Goal: Information Seeking & Learning: Learn about a topic

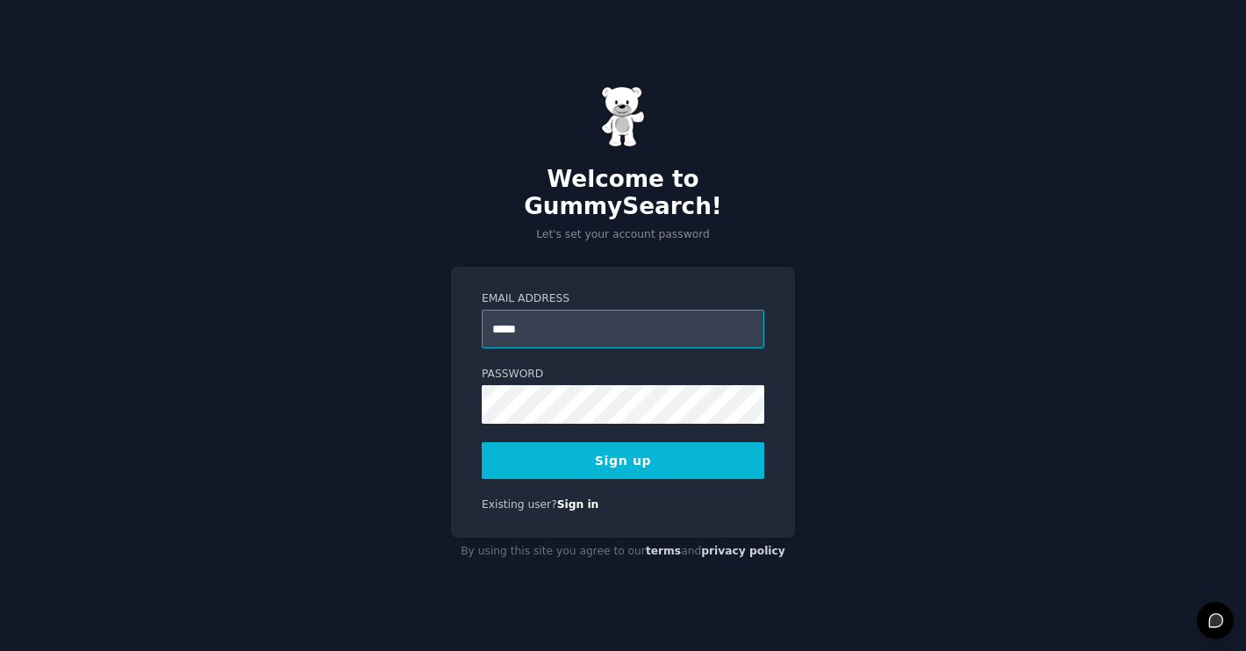
type input "**********"
click at [659, 456] on button "Sign up" at bounding box center [623, 460] width 282 height 37
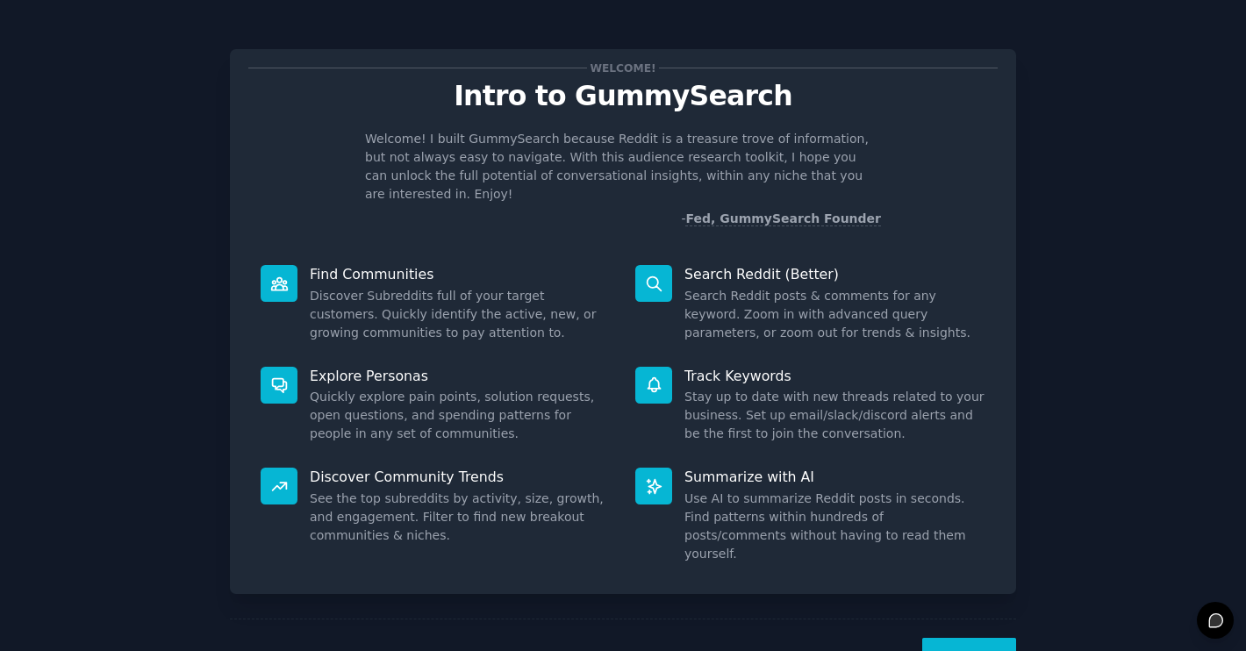
click at [964, 638] on button "Next" at bounding box center [969, 659] width 94 height 43
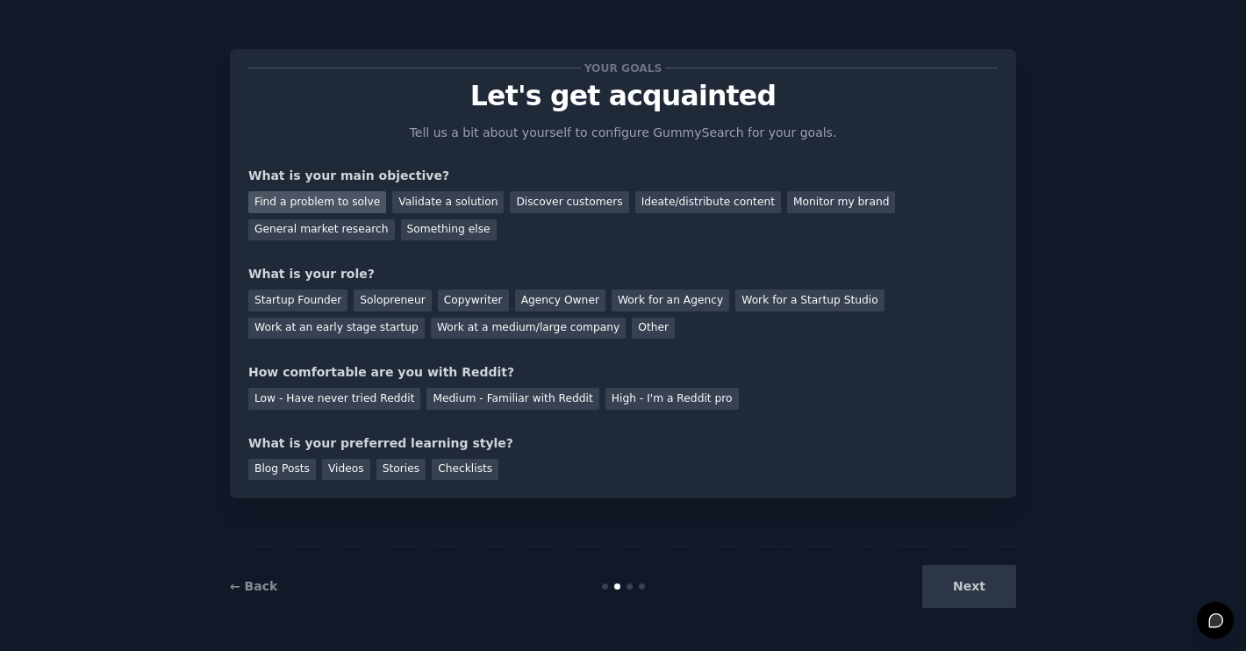
click at [365, 197] on div "Find a problem to solve" at bounding box center [317, 202] width 138 height 22
click at [407, 192] on div "Validate a solution" at bounding box center [447, 202] width 111 height 22
click at [373, 225] on div "General market research" at bounding box center [321, 230] width 146 height 22
click at [632, 328] on div "Other" at bounding box center [653, 329] width 43 height 22
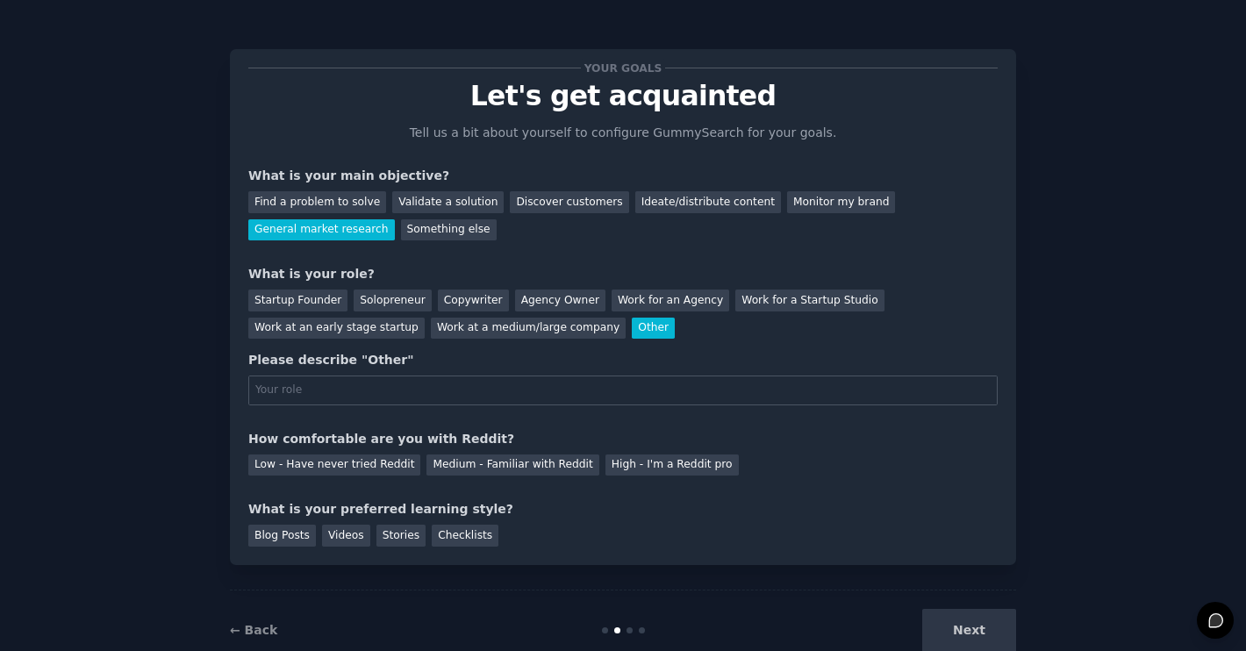
click at [527, 387] on input "text" at bounding box center [622, 390] width 749 height 30
type input "Investor"
click at [551, 469] on div "Medium - Familiar with Reddit" at bounding box center [512, 465] width 172 height 22
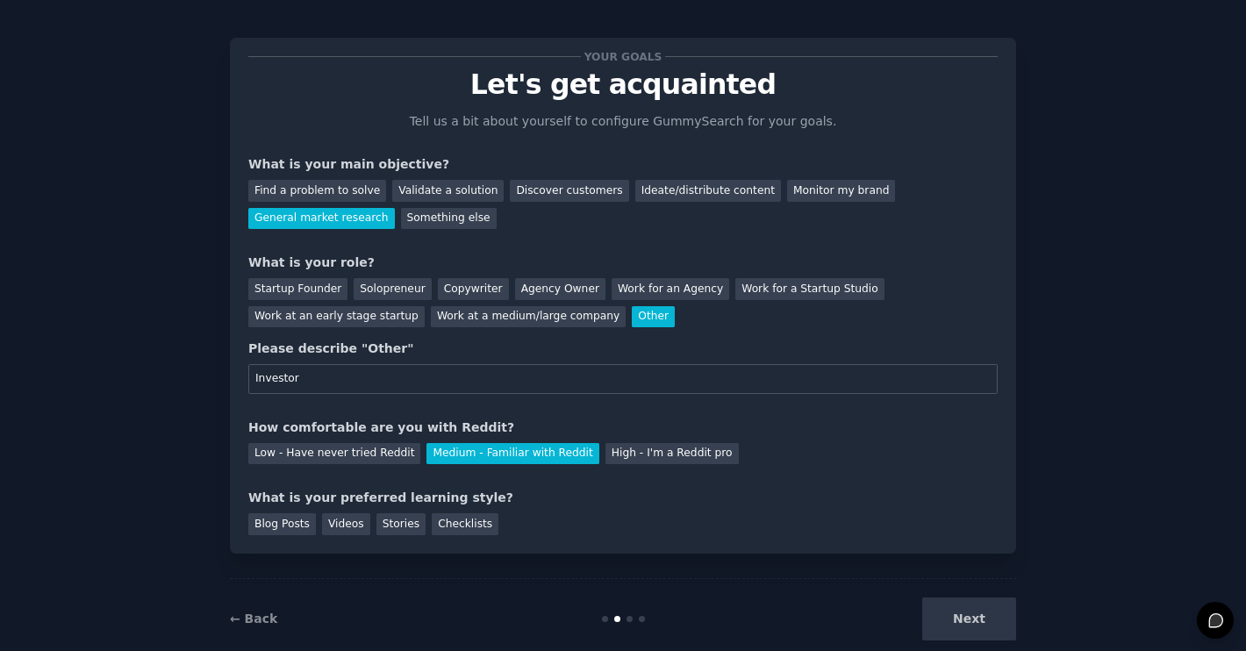
scroll to position [23, 0]
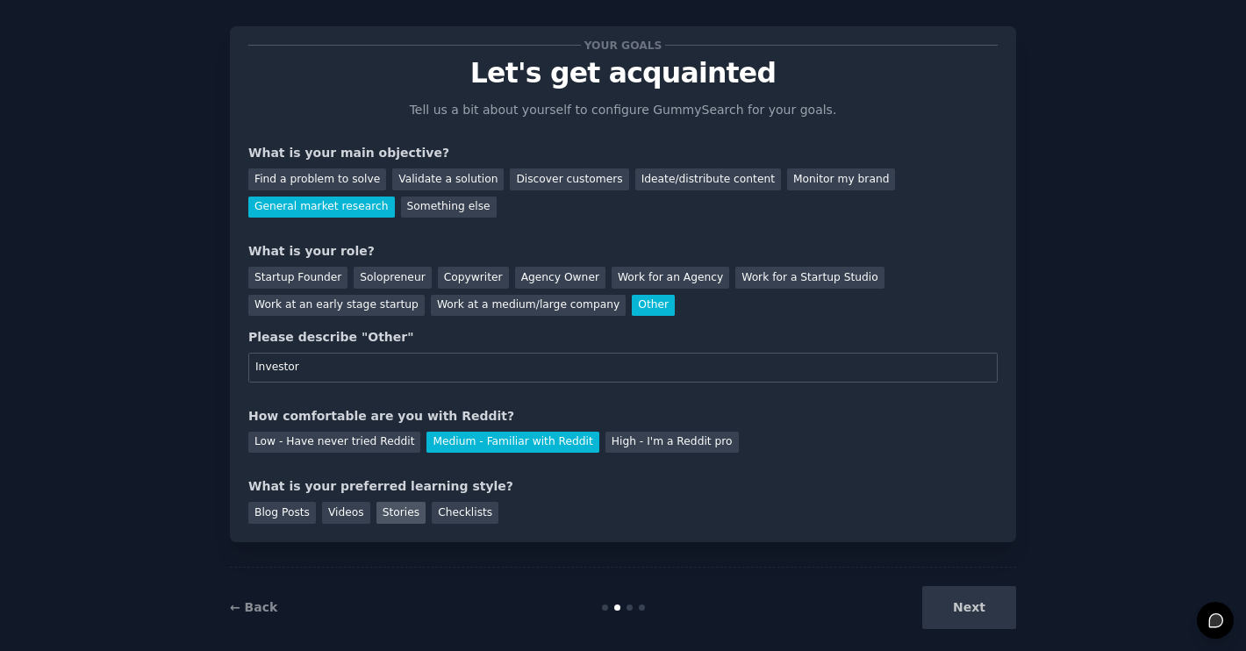
click at [382, 512] on div "Stories" at bounding box center [400, 513] width 49 height 22
click at [449, 508] on div "Checklists" at bounding box center [465, 513] width 67 height 22
click at [978, 600] on button "Next" at bounding box center [969, 607] width 94 height 43
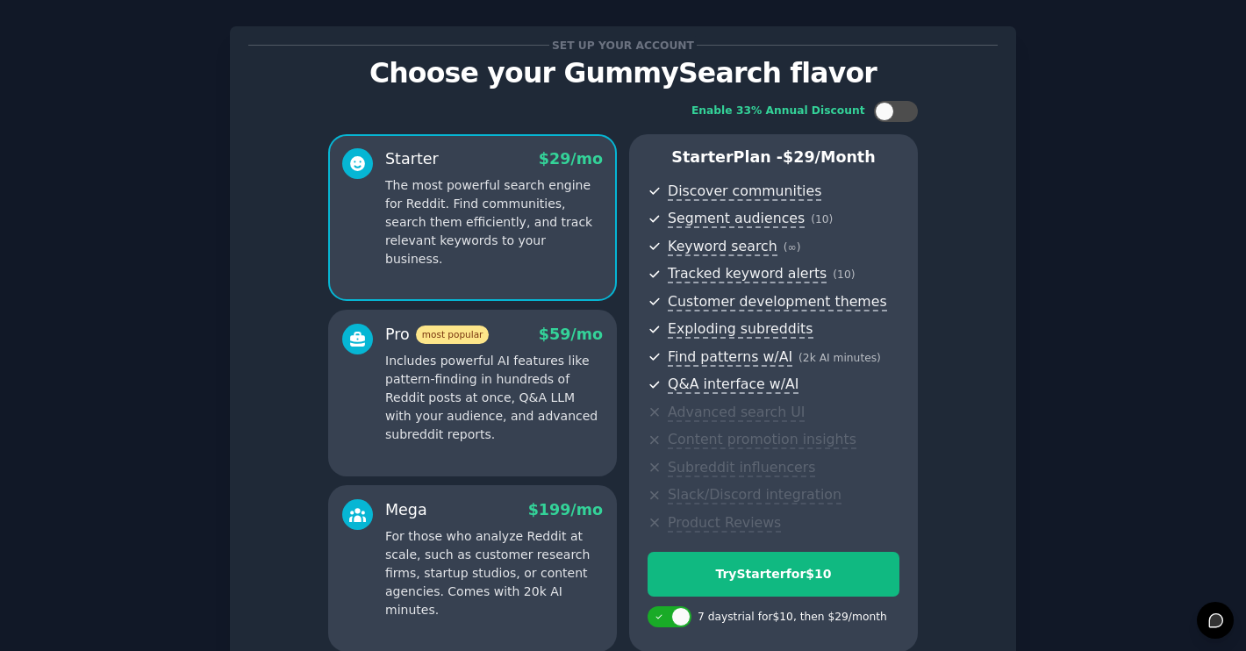
scroll to position [190, 0]
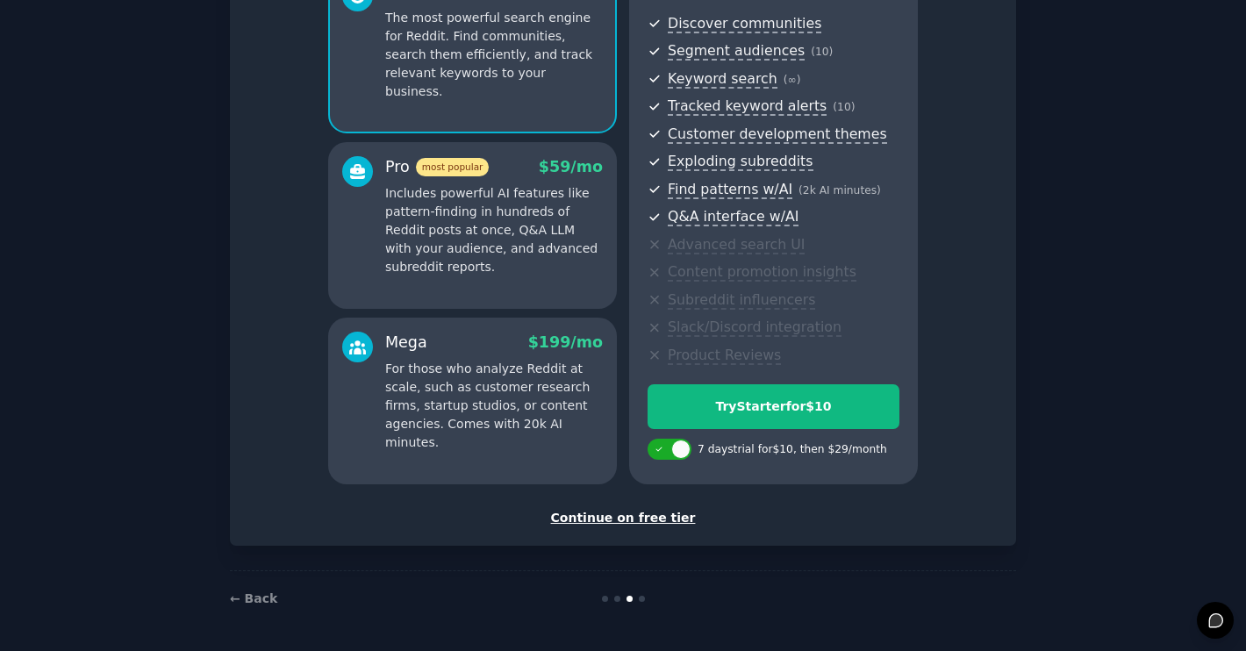
click at [671, 522] on div "Continue on free tier" at bounding box center [622, 518] width 749 height 18
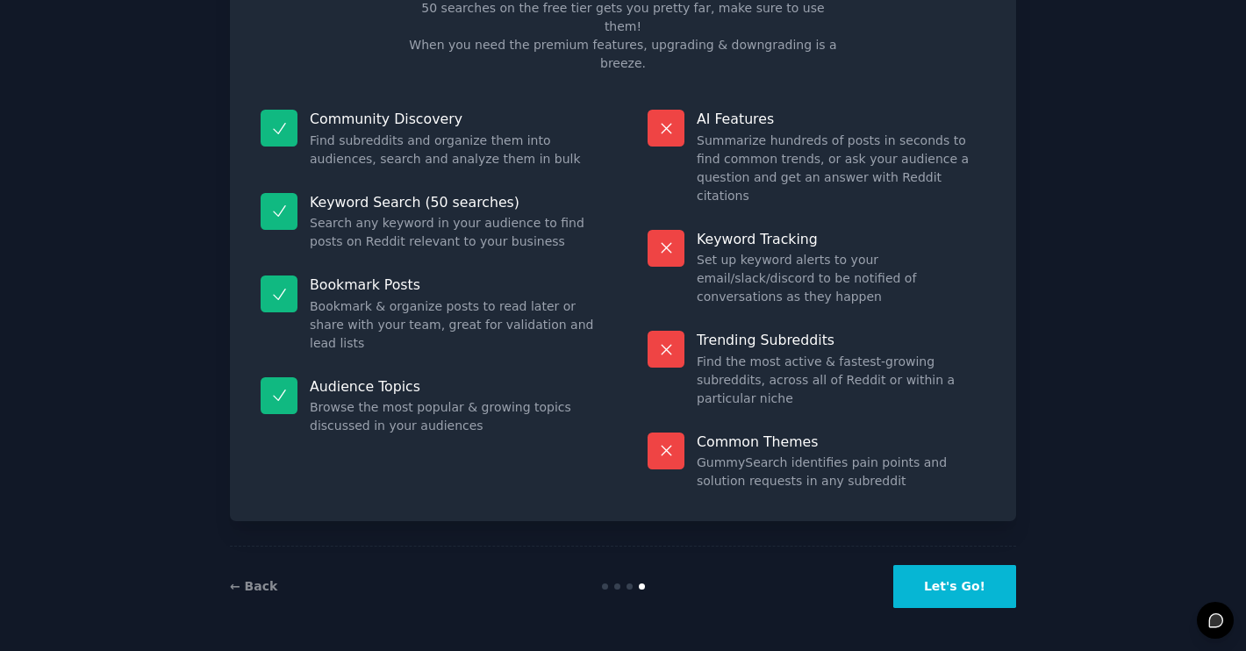
scroll to position [32, 0]
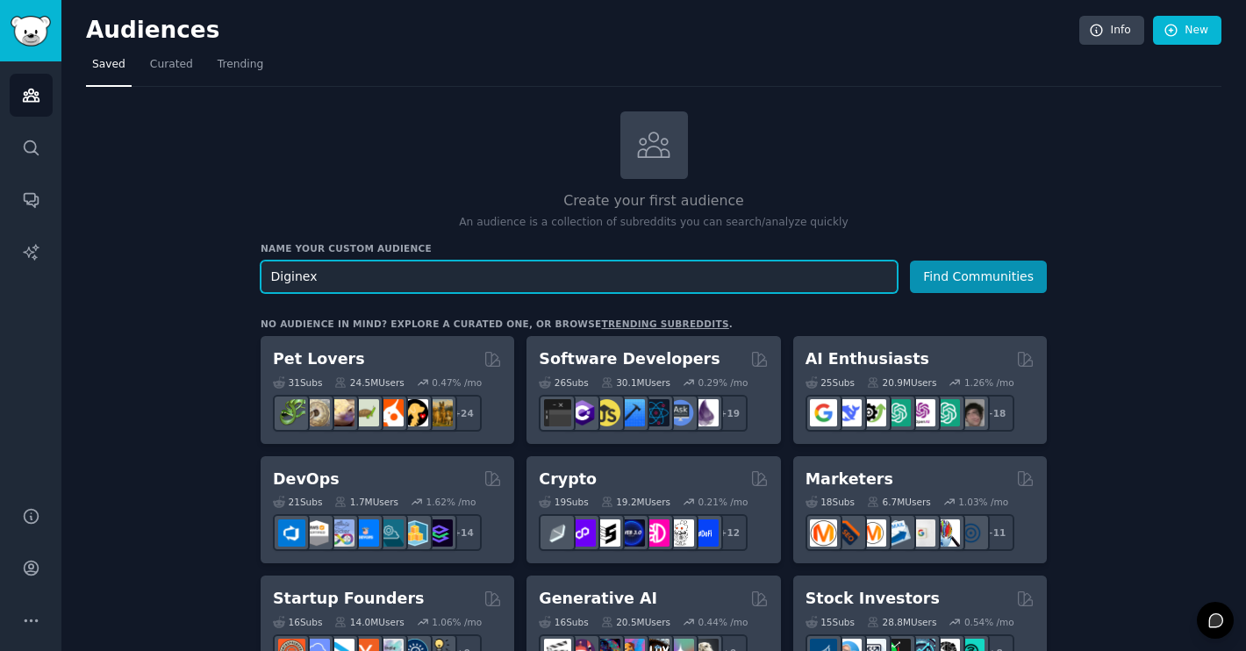
drag, startPoint x: 610, startPoint y: 268, endPoint x: -27, endPoint y: 244, distance: 638.1
click at [0, 244] on html "Audiences Search Conversations AI Reports Help Account More Audiences Info New …" at bounding box center [623, 325] width 1246 height 651
paste input "text"
type input "Diginex"
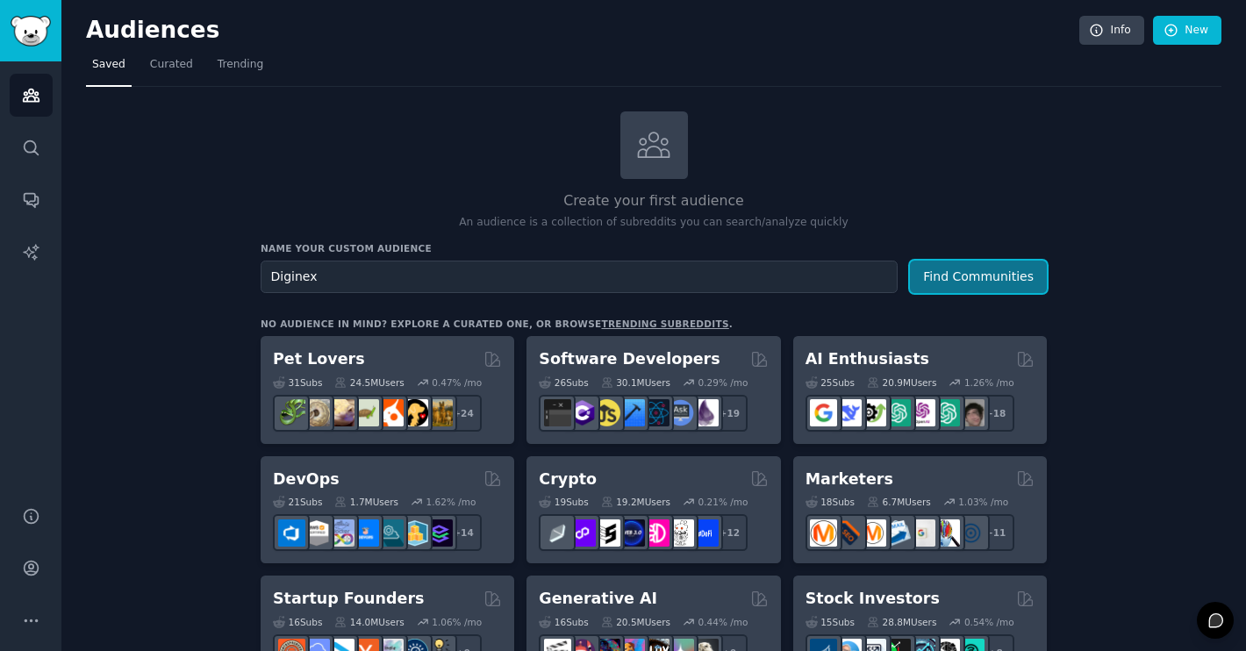
click at [955, 268] on button "Find Communities" at bounding box center [978, 277] width 137 height 32
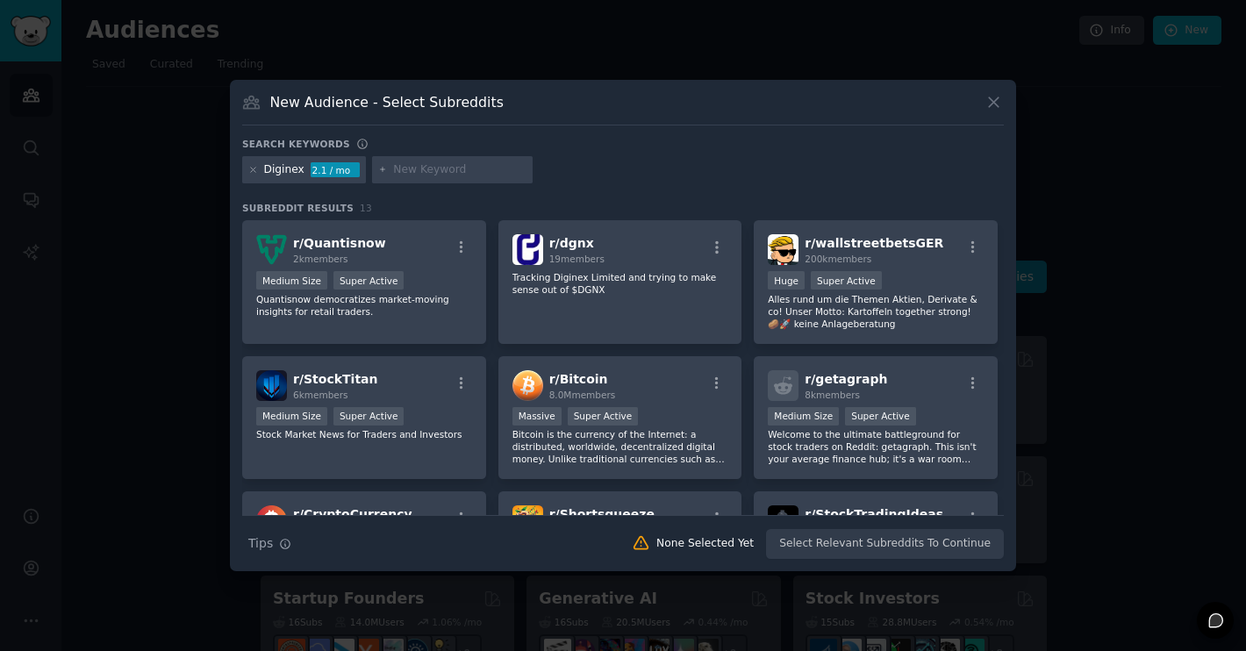
click at [435, 173] on input "text" at bounding box center [459, 170] width 133 height 16
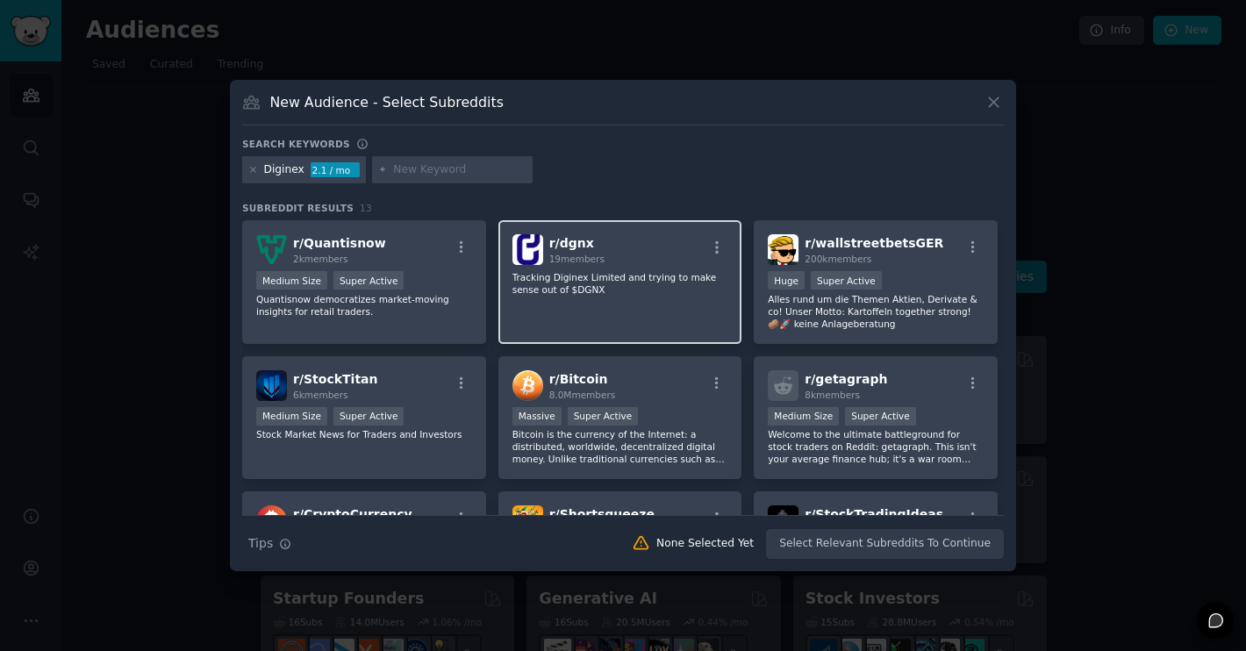
click at [551, 285] on p "Tracking Diginex Limited and trying to make sense out of $DGNX" at bounding box center [620, 283] width 216 height 25
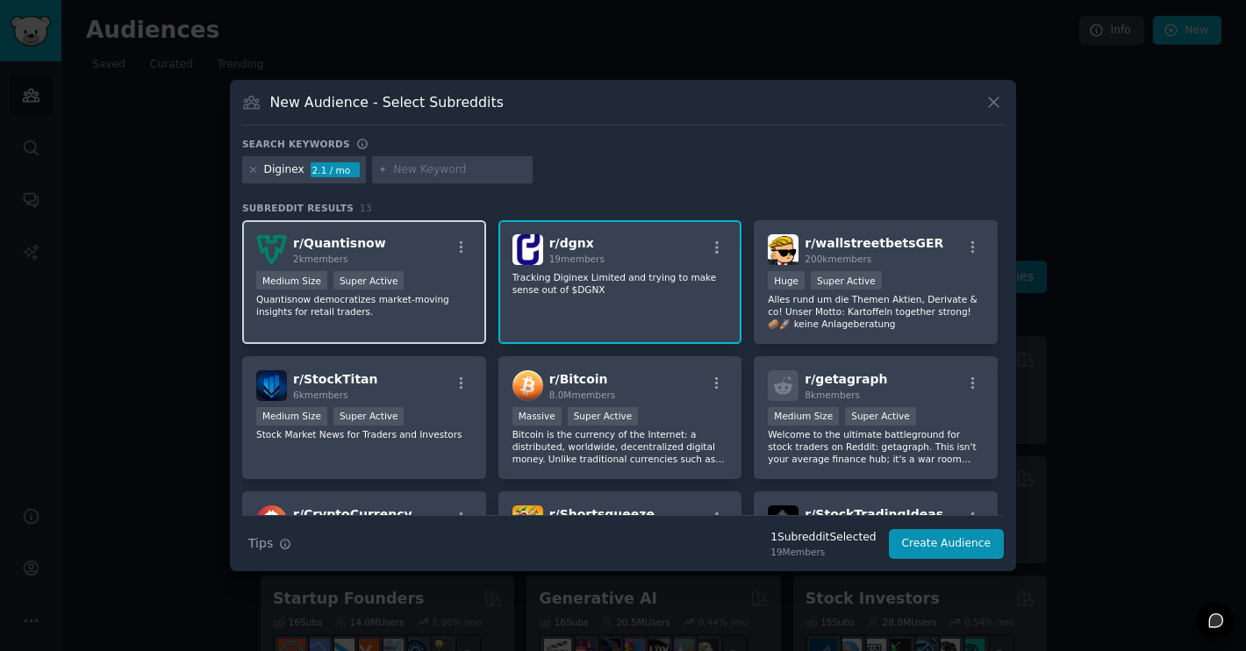
click at [364, 293] on p "Quantisnow democratizes market-moving insights for retail traders." at bounding box center [364, 305] width 216 height 25
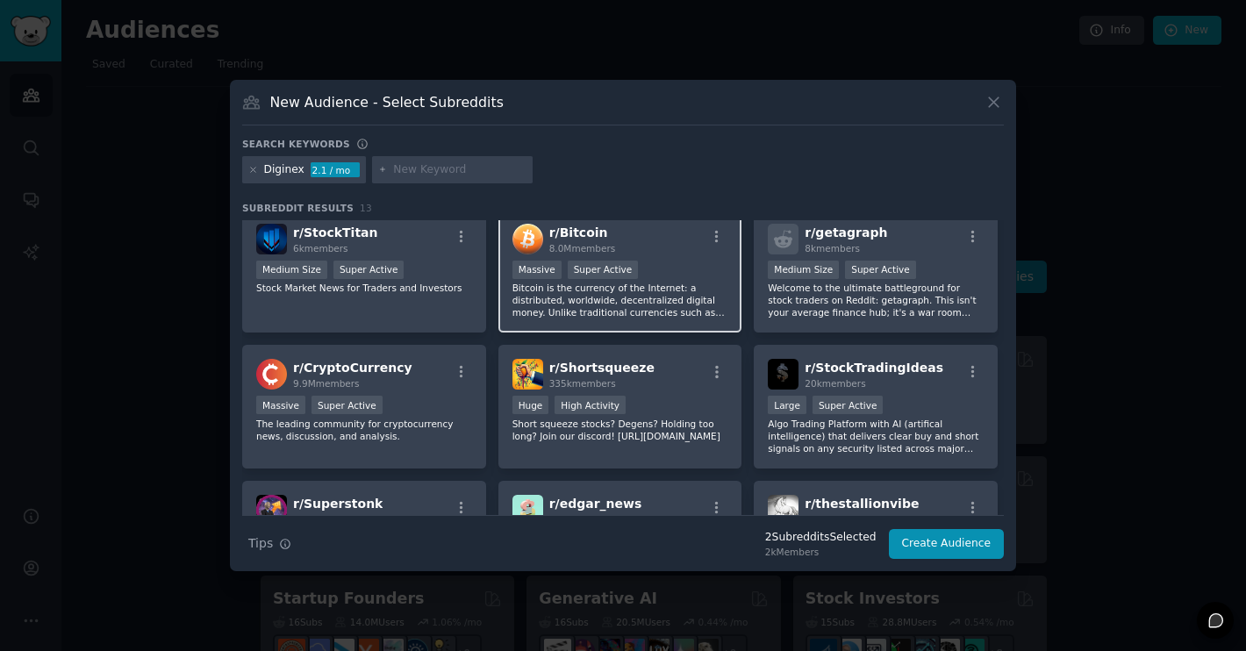
scroll to position [158, 0]
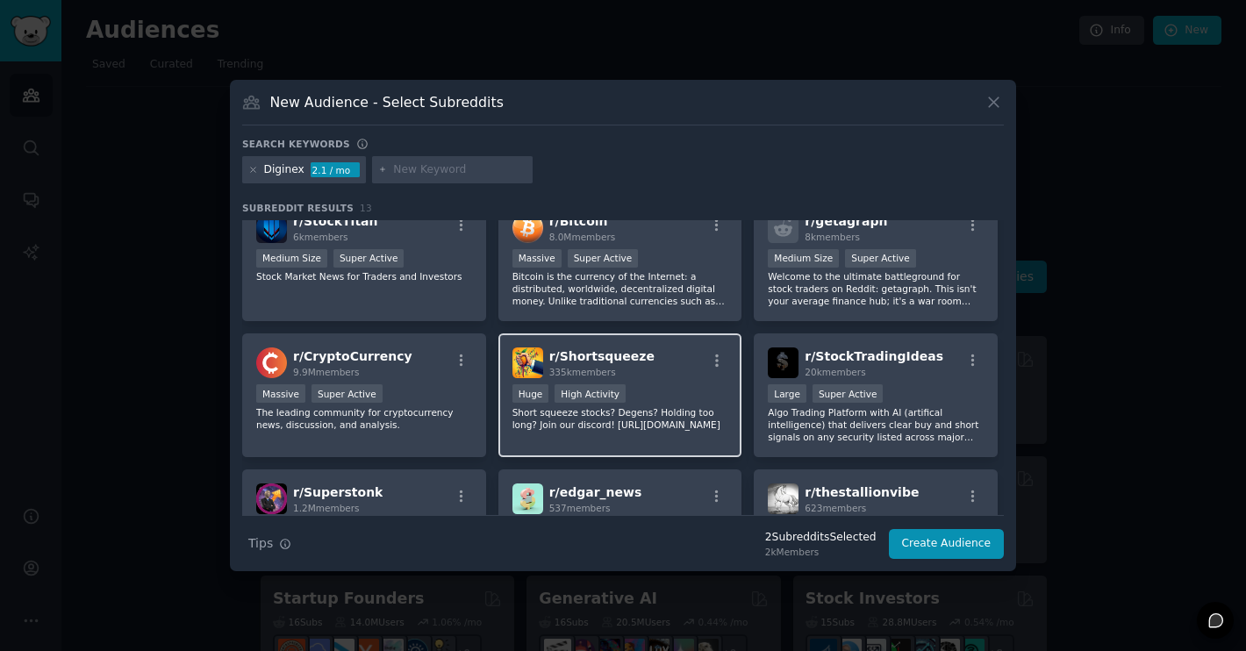
click at [675, 353] on div "r/ Shortsqueeze 335k members" at bounding box center [620, 362] width 216 height 31
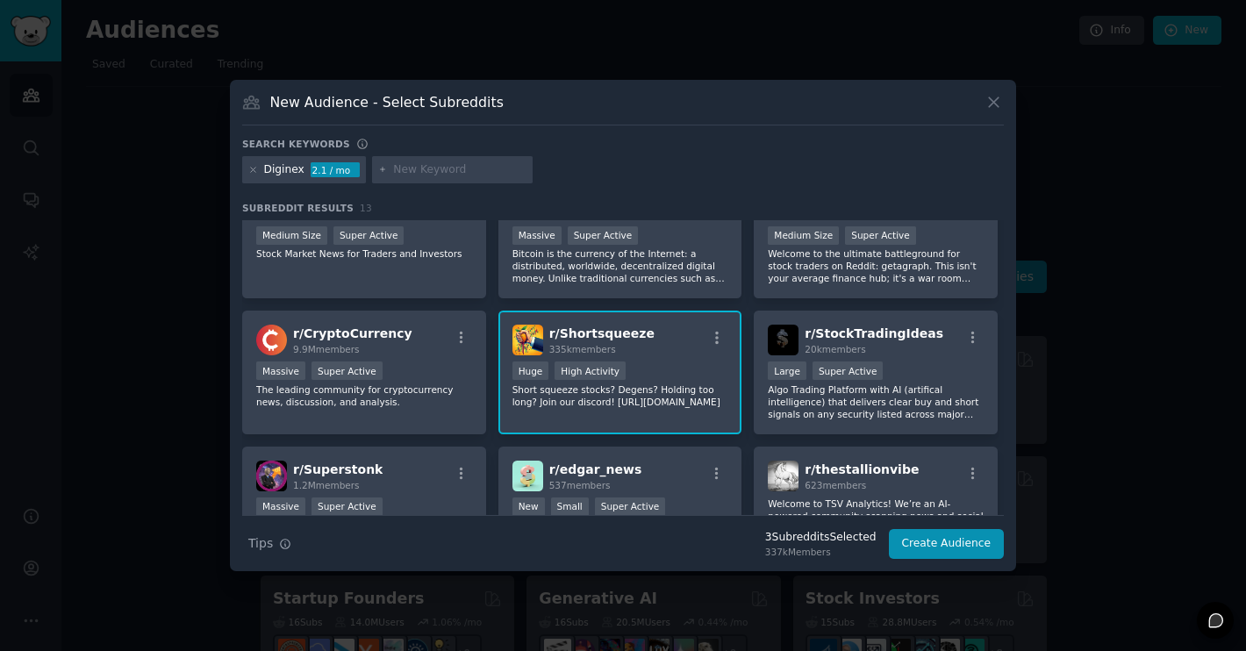
scroll to position [192, 0]
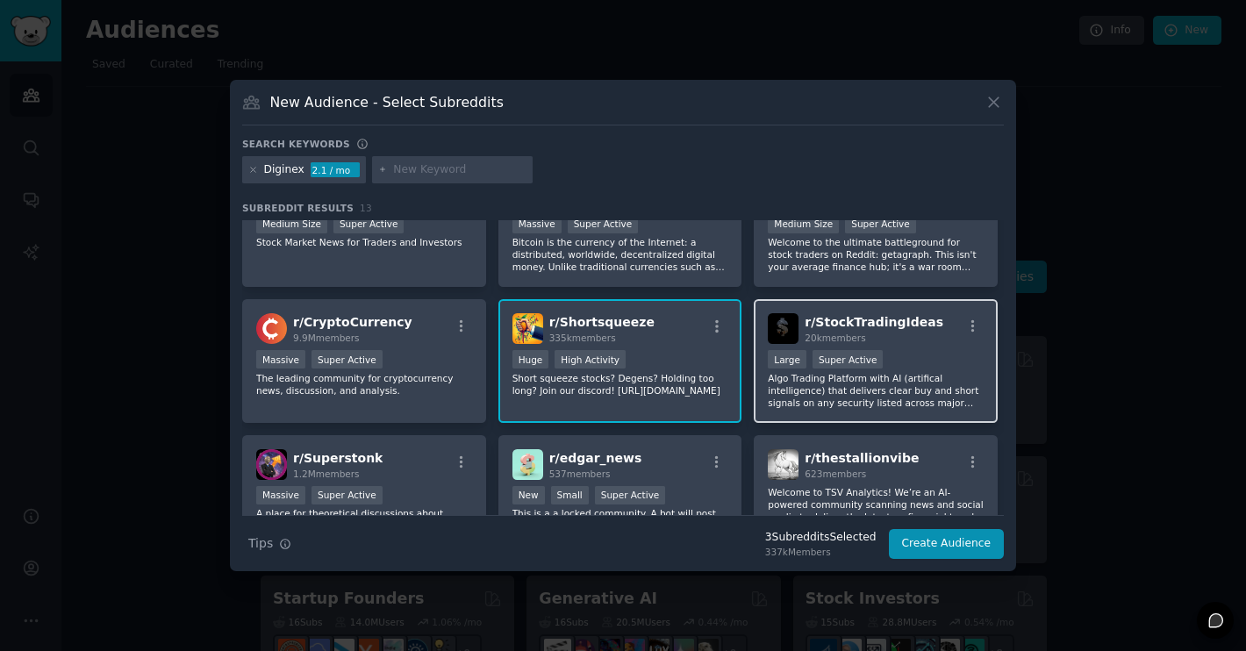
click at [906, 336] on div "20k members" at bounding box center [873, 338] width 139 height 12
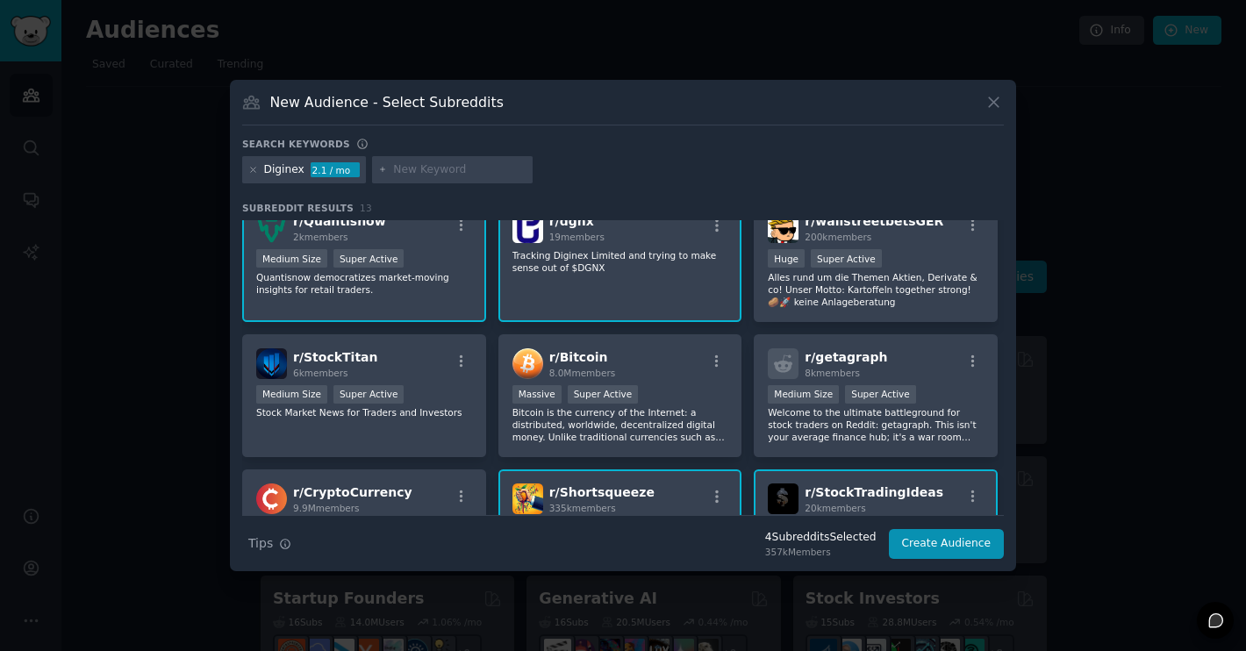
scroll to position [0, 0]
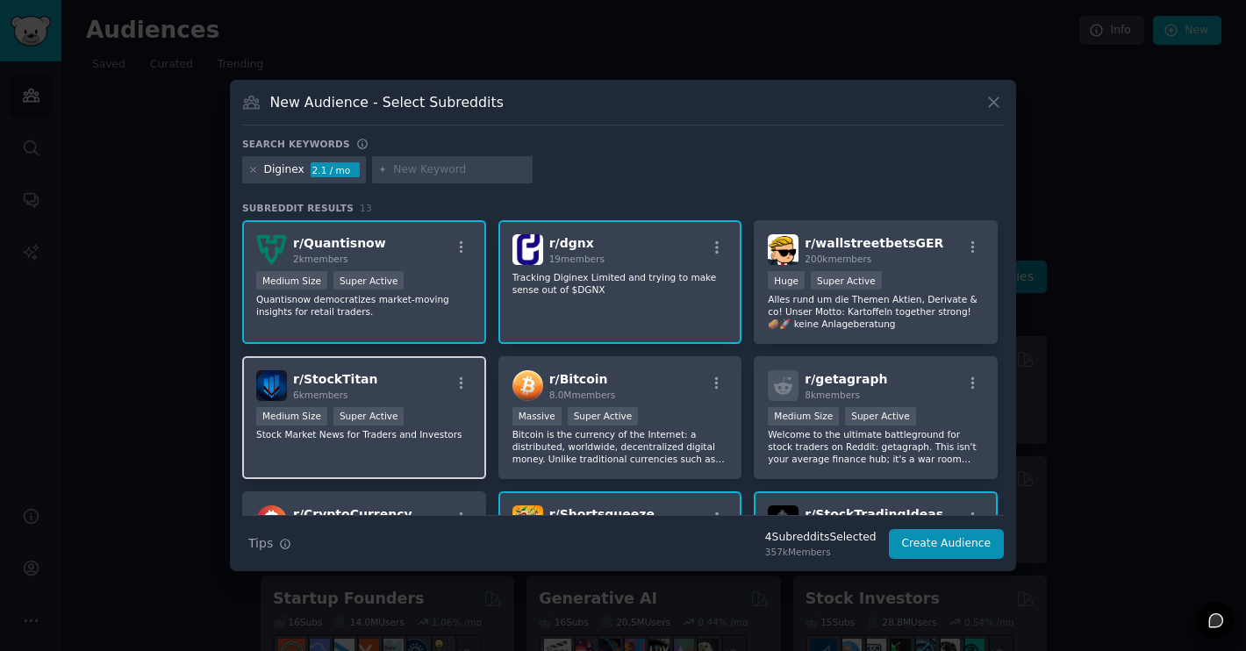
click at [387, 372] on div "r/ StockTitan 6k members" at bounding box center [364, 385] width 216 height 31
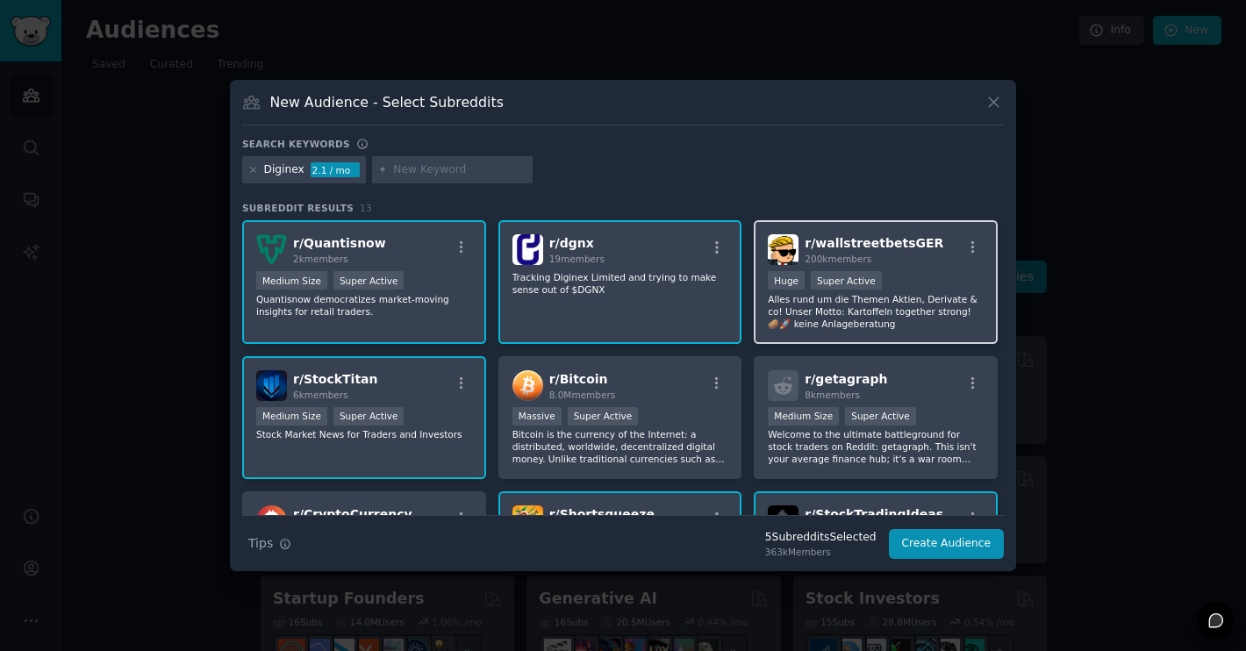
click at [875, 250] on span "r/ wallstreetbetsGER" at bounding box center [873, 243] width 139 height 14
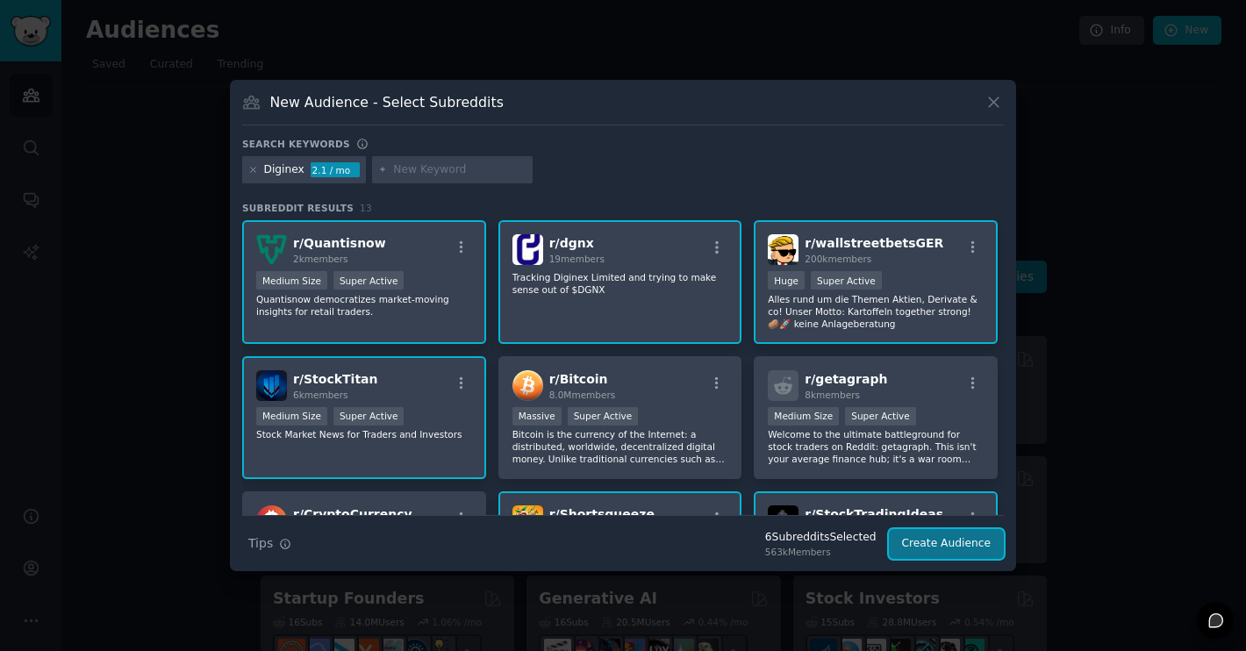
click at [967, 543] on button "Create Audience" at bounding box center [947, 544] width 116 height 30
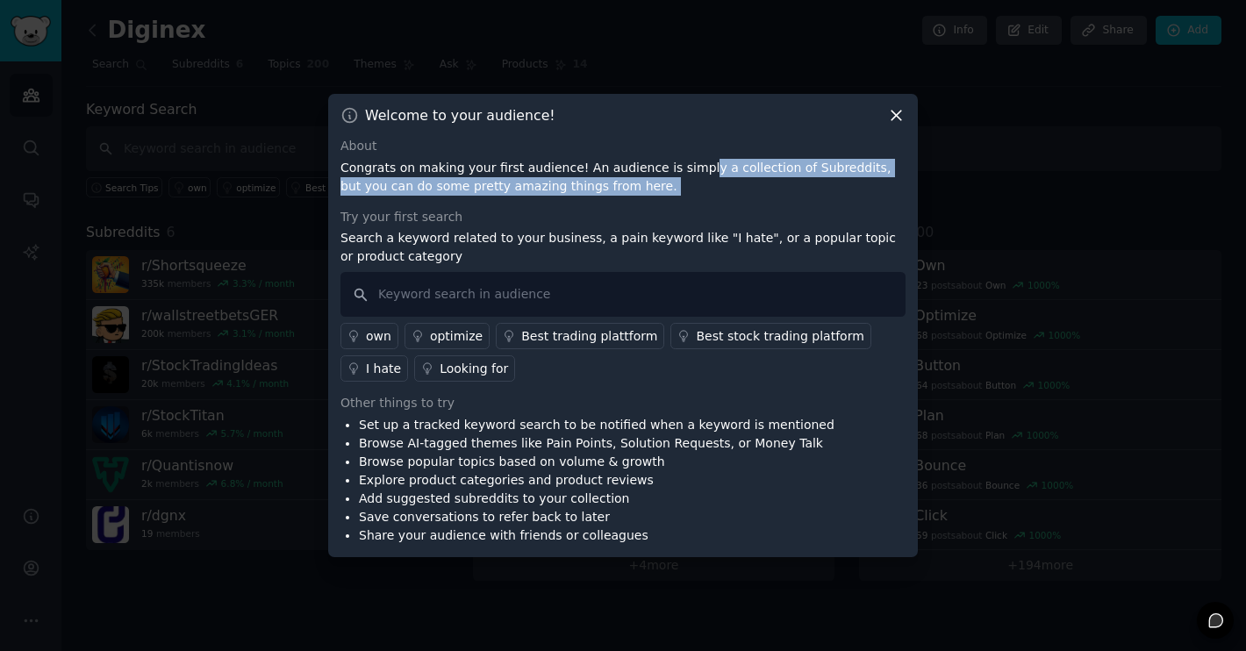
drag, startPoint x: 686, startPoint y: 166, endPoint x: 697, endPoint y: 196, distance: 31.9
click at [697, 196] on div "About Congrats on making your first audience! An audience is simply a collectio…" at bounding box center [622, 341] width 565 height 408
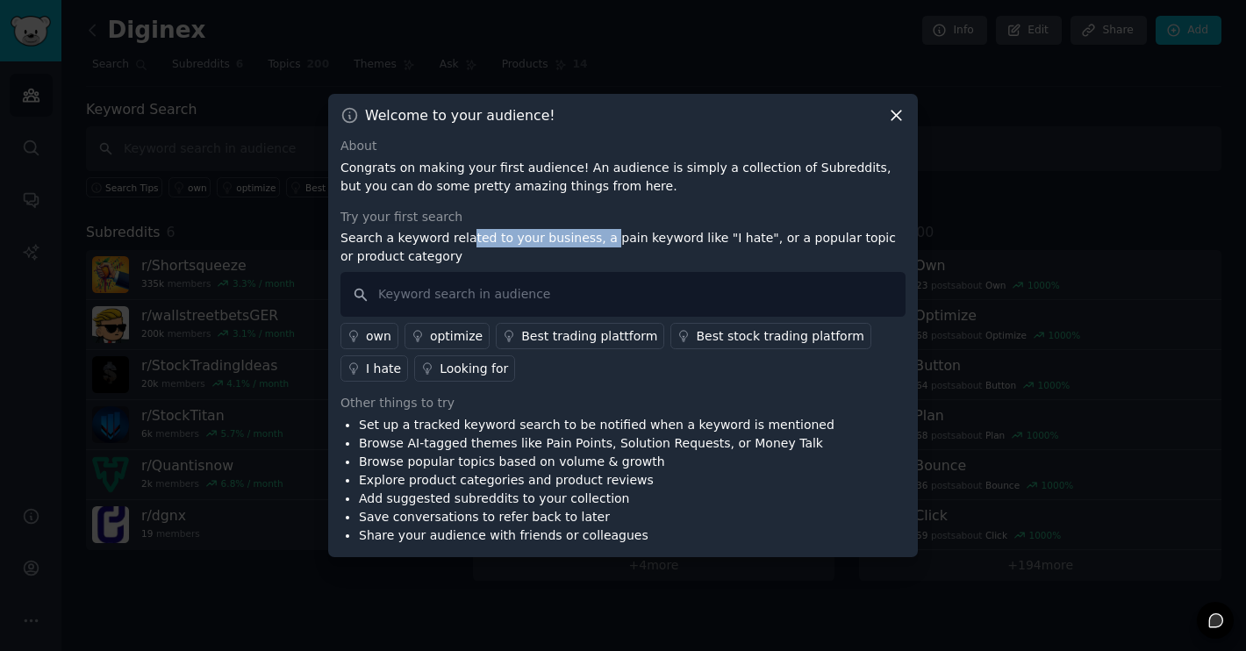
drag, startPoint x: 462, startPoint y: 236, endPoint x: 596, endPoint y: 245, distance: 133.6
click at [596, 245] on p "Search a keyword related to your business, a pain keyword like "I hate", or a p…" at bounding box center [622, 247] width 565 height 37
click at [662, 246] on p "Search a keyword related to your business, a pain keyword like "I hate", or a p…" at bounding box center [622, 247] width 565 height 37
click at [624, 296] on input "text" at bounding box center [622, 294] width 565 height 45
type input "Short"
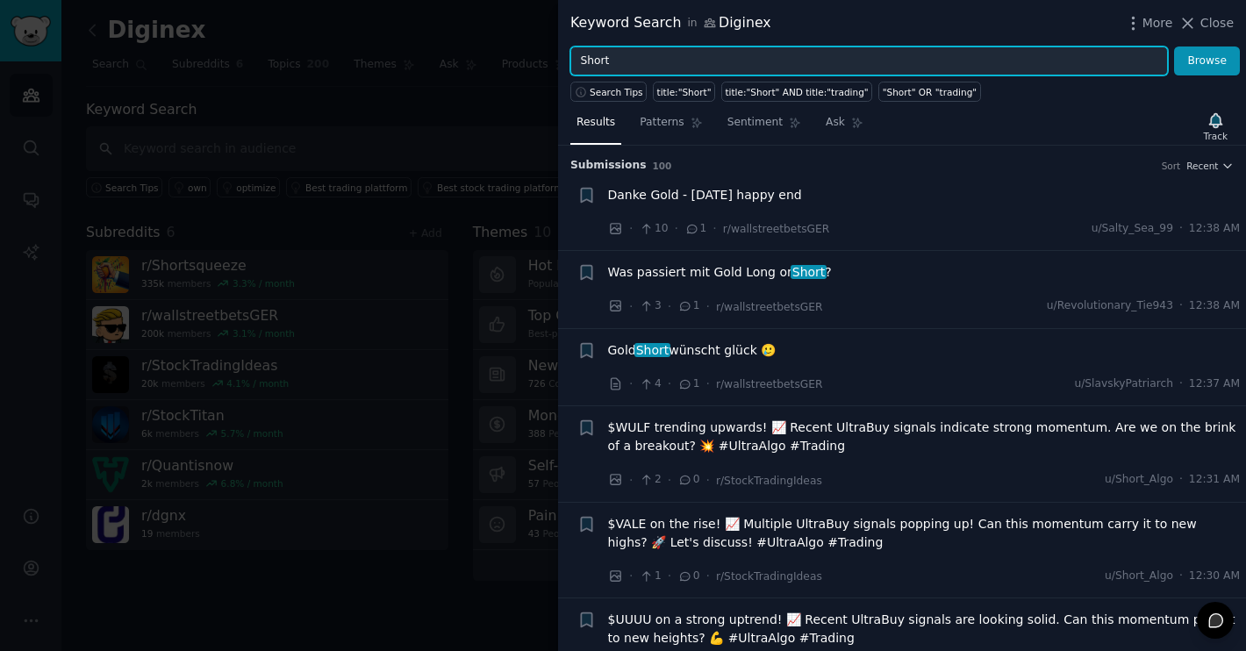
drag, startPoint x: 669, startPoint y: 67, endPoint x: 496, endPoint y: 43, distance: 175.3
click at [496, 43] on div "Keyword Search in Diginex More Close Short Browse Search Tips title:"Short" tit…" at bounding box center [623, 325] width 1246 height 651
click at [1174, 46] on button "Browse" at bounding box center [1207, 61] width 66 height 30
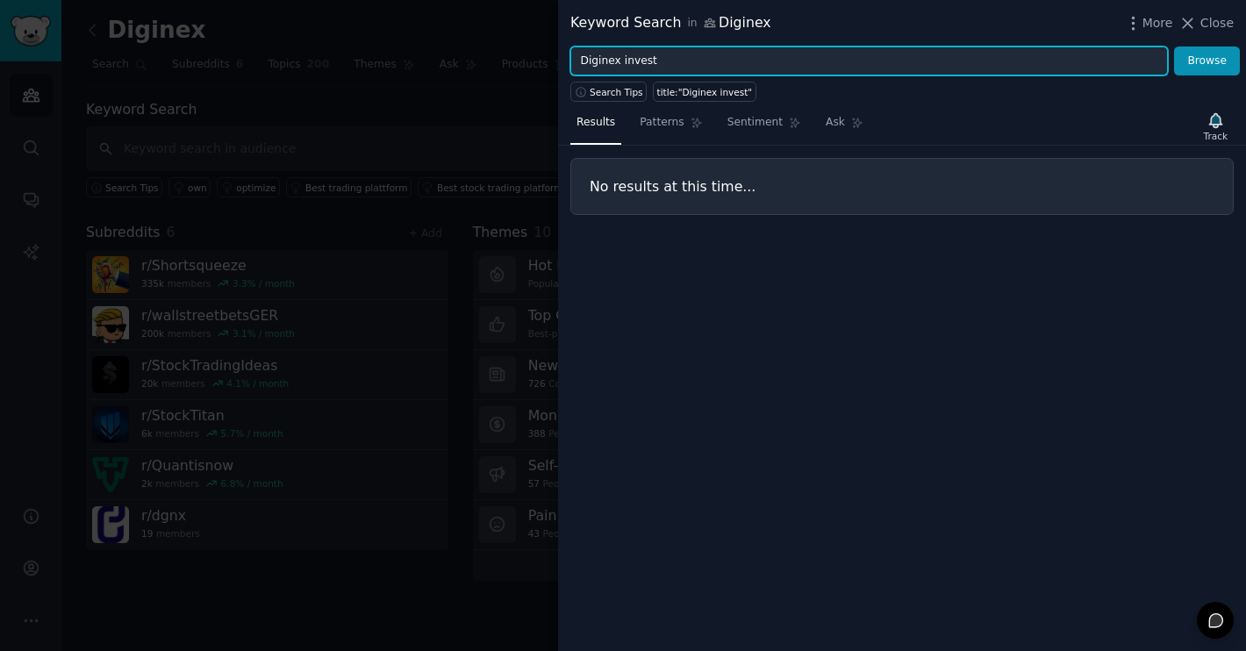
click at [638, 57] on input "Diginex invest" at bounding box center [868, 61] width 597 height 30
paste input "invest"
click at [1174, 46] on button "Browse" at bounding box center [1207, 61] width 66 height 30
click at [605, 65] on input "invest Diginex" at bounding box center [868, 61] width 597 height 30
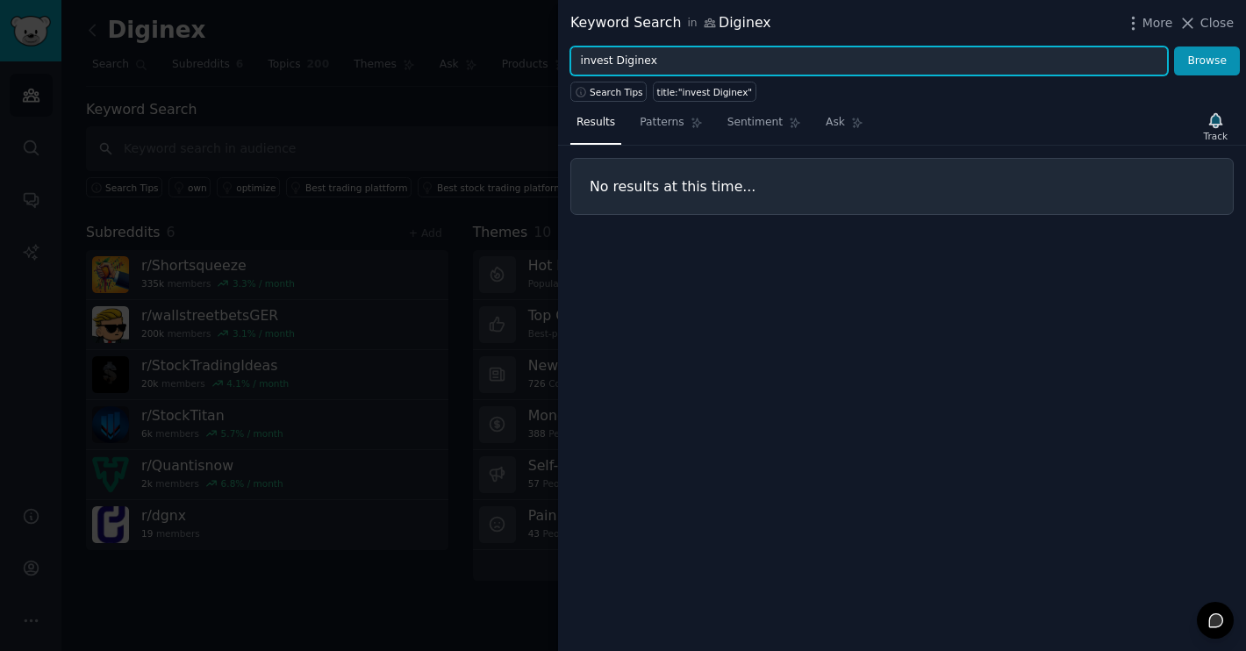
click at [605, 65] on input "invest Diginex" at bounding box center [868, 61] width 597 height 30
type input "Diginex"
click at [1174, 46] on button "Browse" at bounding box center [1207, 61] width 66 height 30
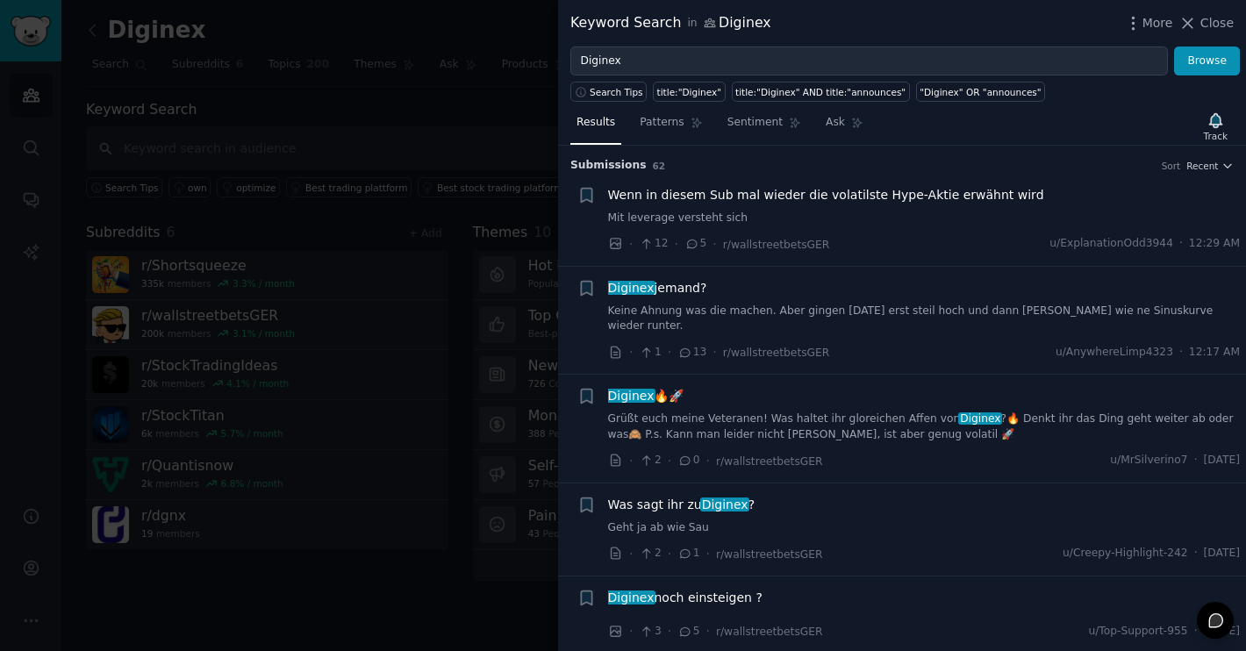
click at [667, 284] on span "Diginex jemand?" at bounding box center [657, 288] width 99 height 18
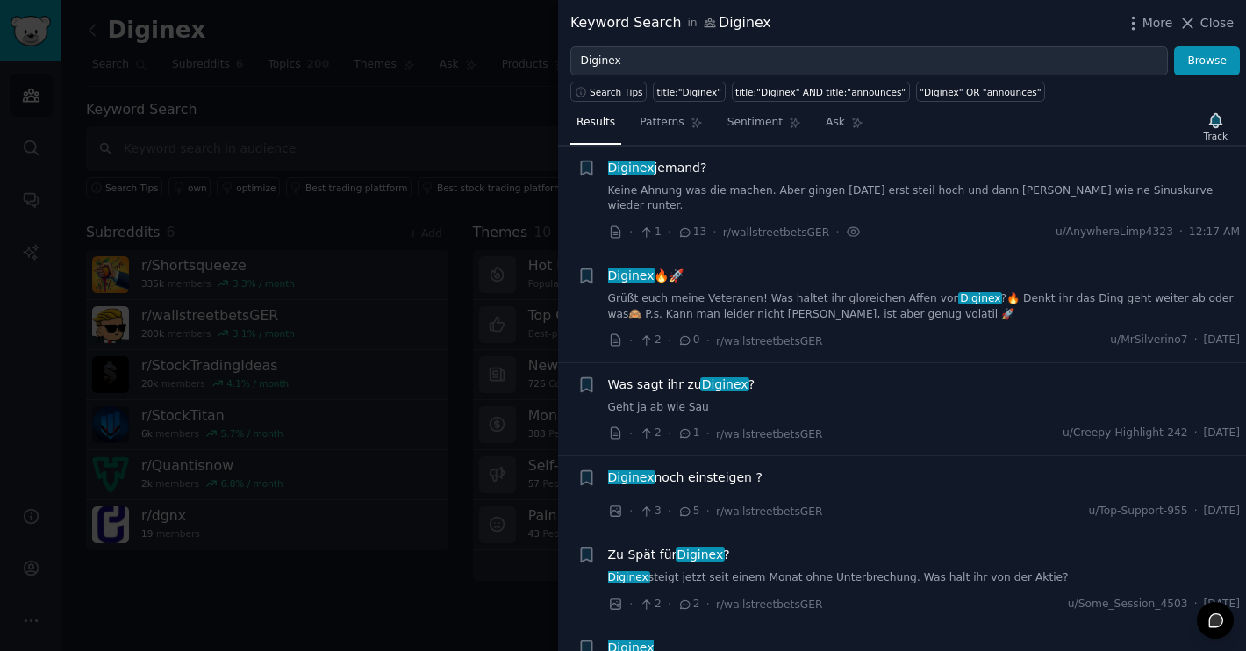
click at [637, 268] on span "Diginex" at bounding box center [630, 275] width 49 height 14
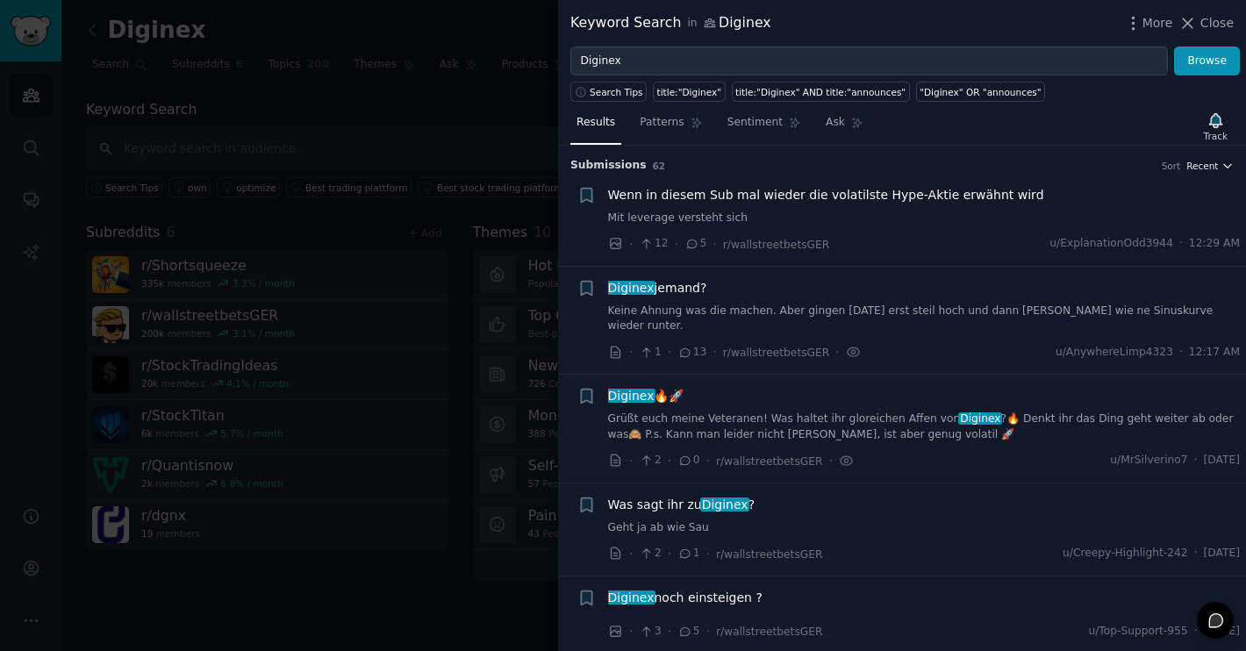
click at [1186, 163] on span "Recent" at bounding box center [1202, 166] width 32 height 12
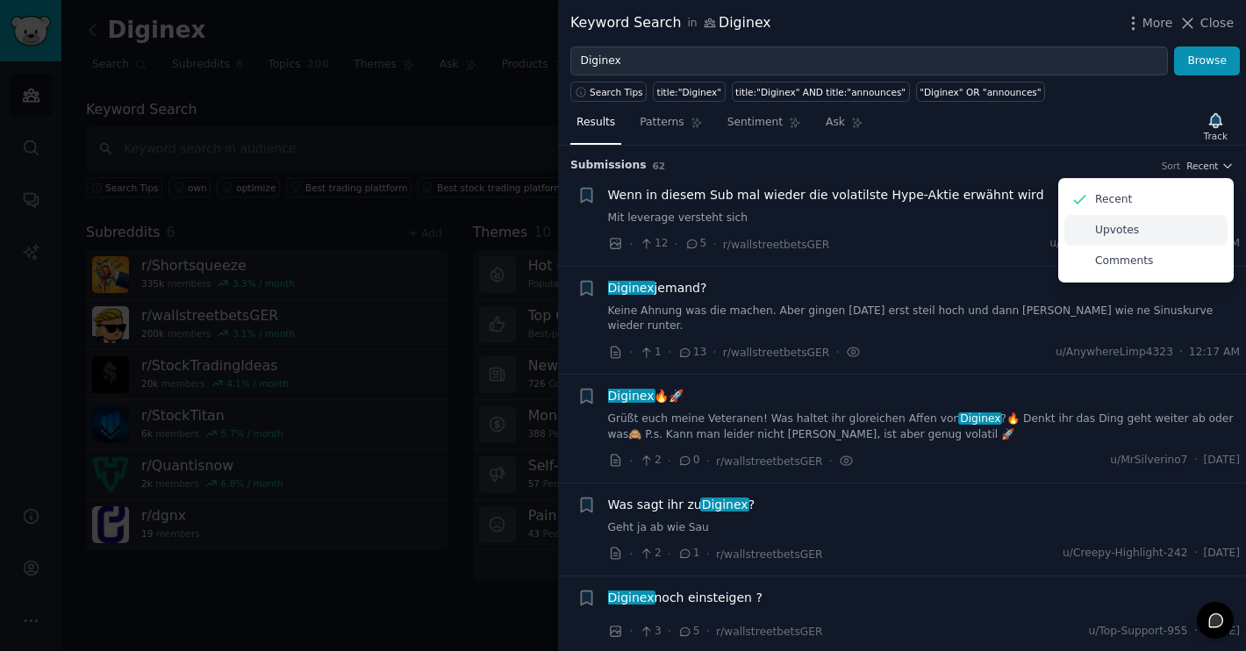
click at [1158, 234] on div "Upvotes" at bounding box center [1145, 230] width 163 height 31
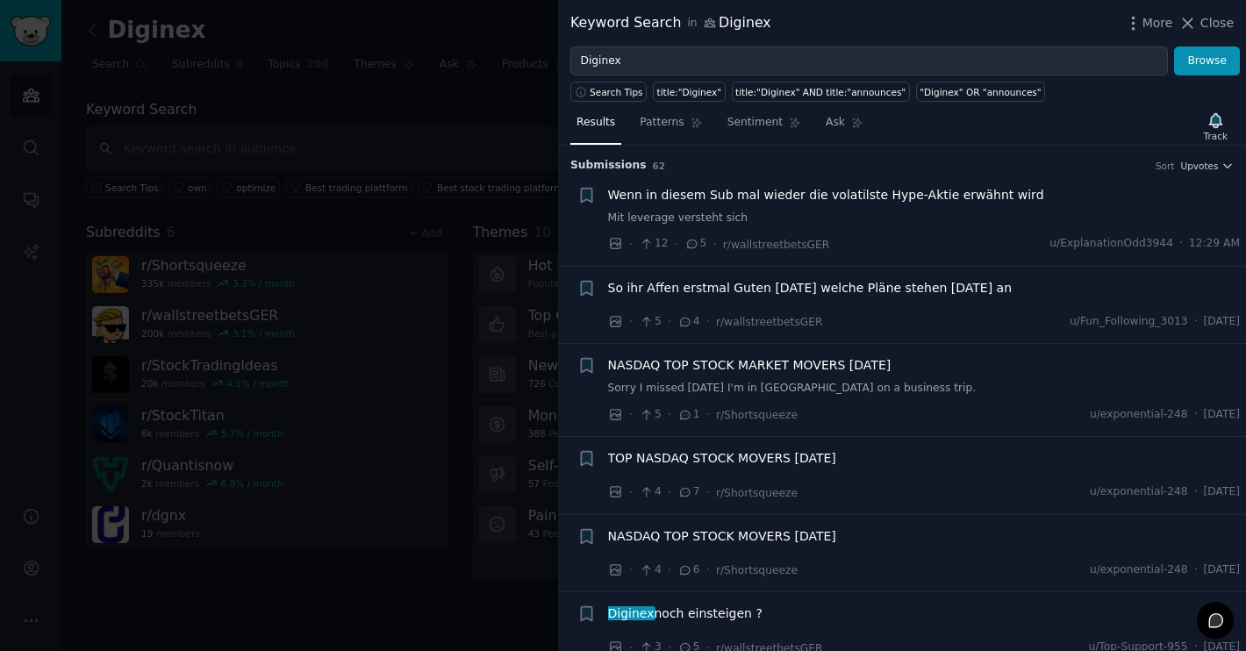
click at [775, 196] on span "Wenn in diesem Sub mal wieder die volatilste Hype-Aktie erwähnt wird" at bounding box center [826, 195] width 436 height 18
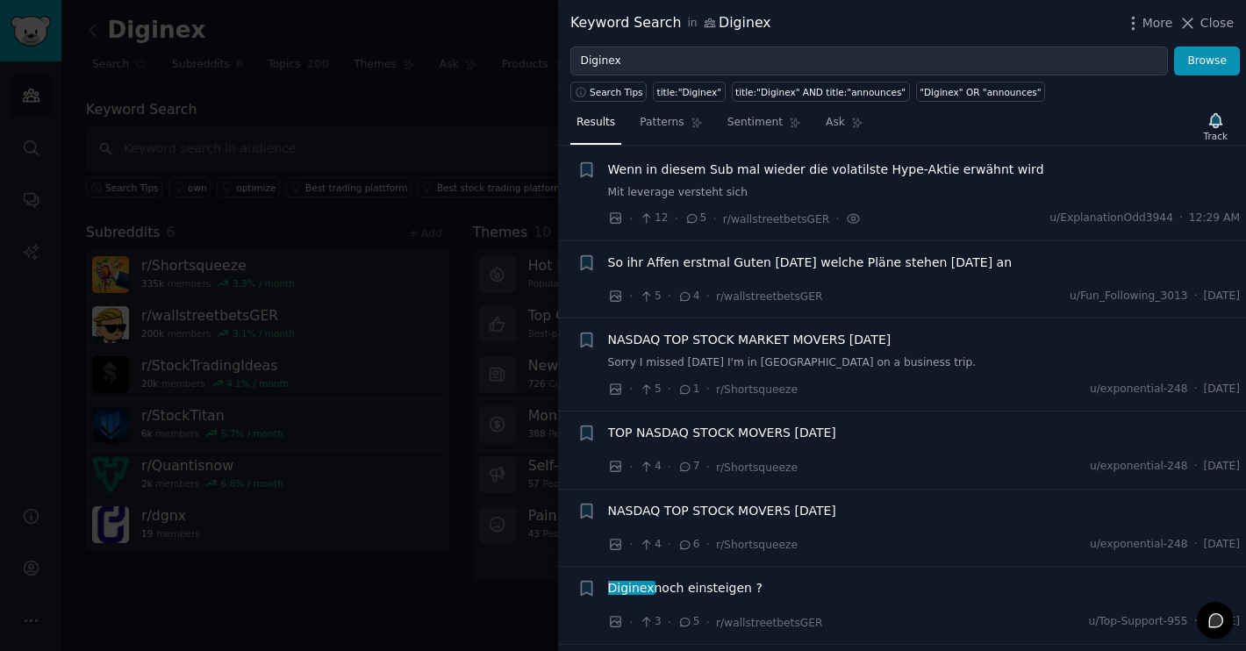
scroll to position [27, 0]
click at [810, 253] on span "So ihr Affen erstmal Guten Morgen welche Pläne stehen heute an" at bounding box center [810, 261] width 404 height 18
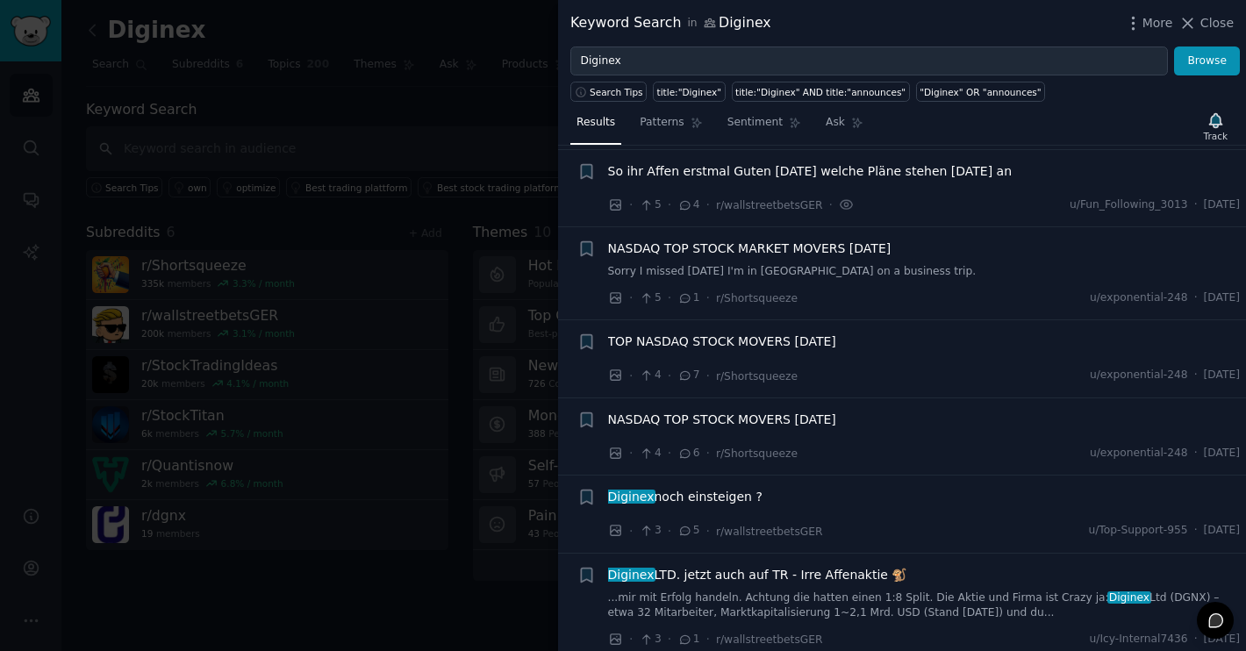
scroll to position [120, 0]
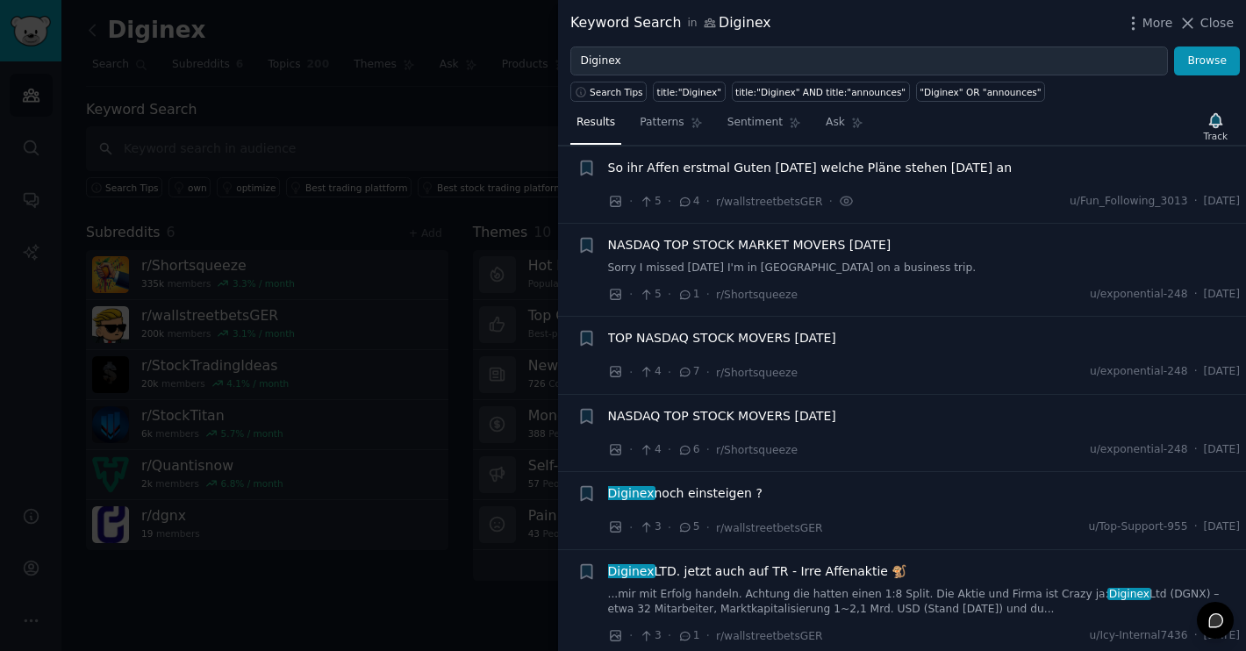
click at [774, 249] on span "NASDAQ TOP STOCK MARKET MOVERS 1.28.25" at bounding box center [749, 245] width 283 height 18
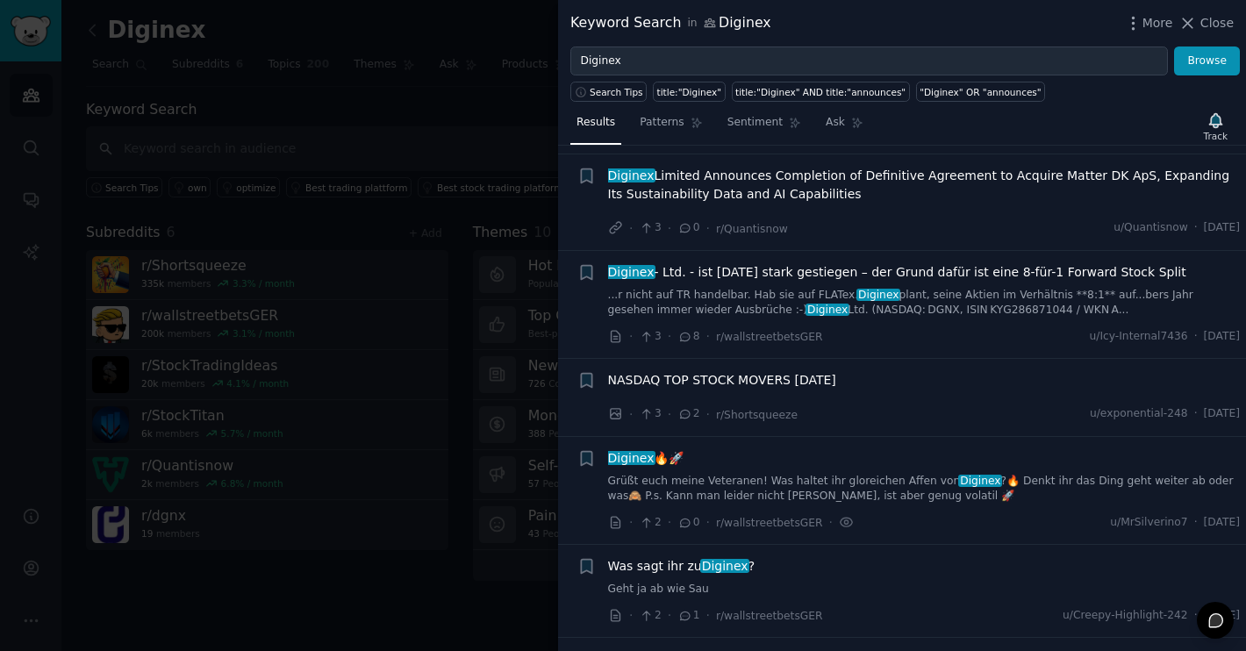
scroll to position [613, 0]
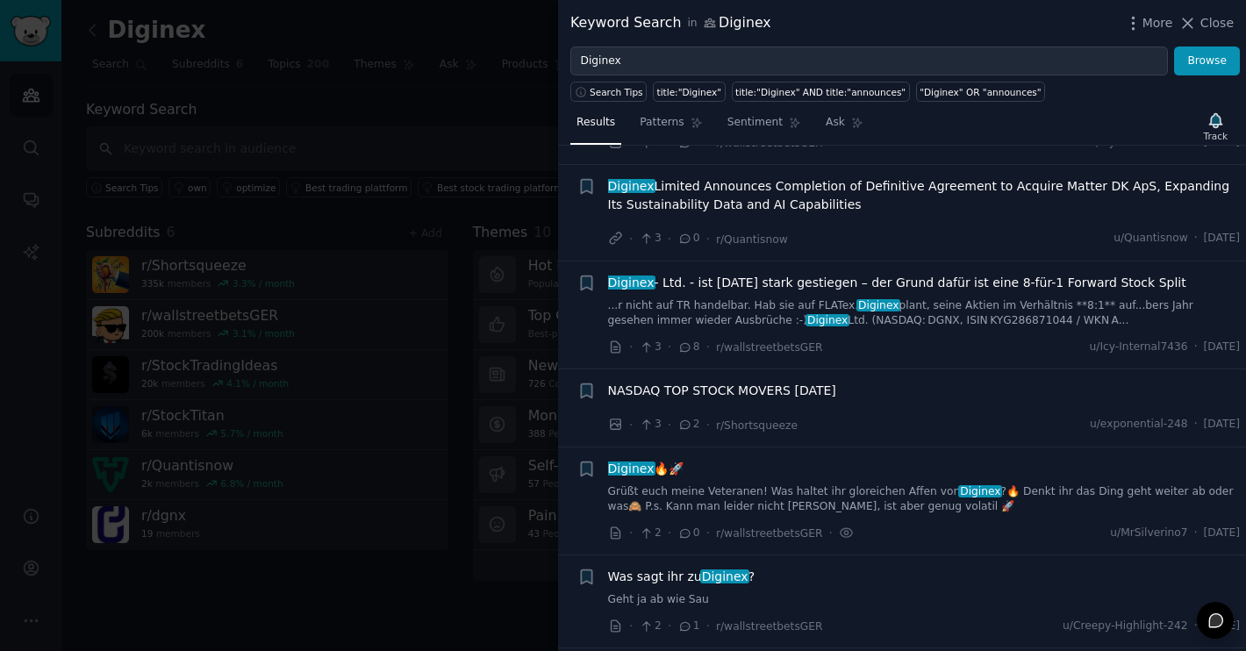
click at [719, 289] on span "Diginex - Ltd. - ist heute stark gestiegen – der Grund dafür ist eine 8-für-1 F…" at bounding box center [897, 283] width 578 height 18
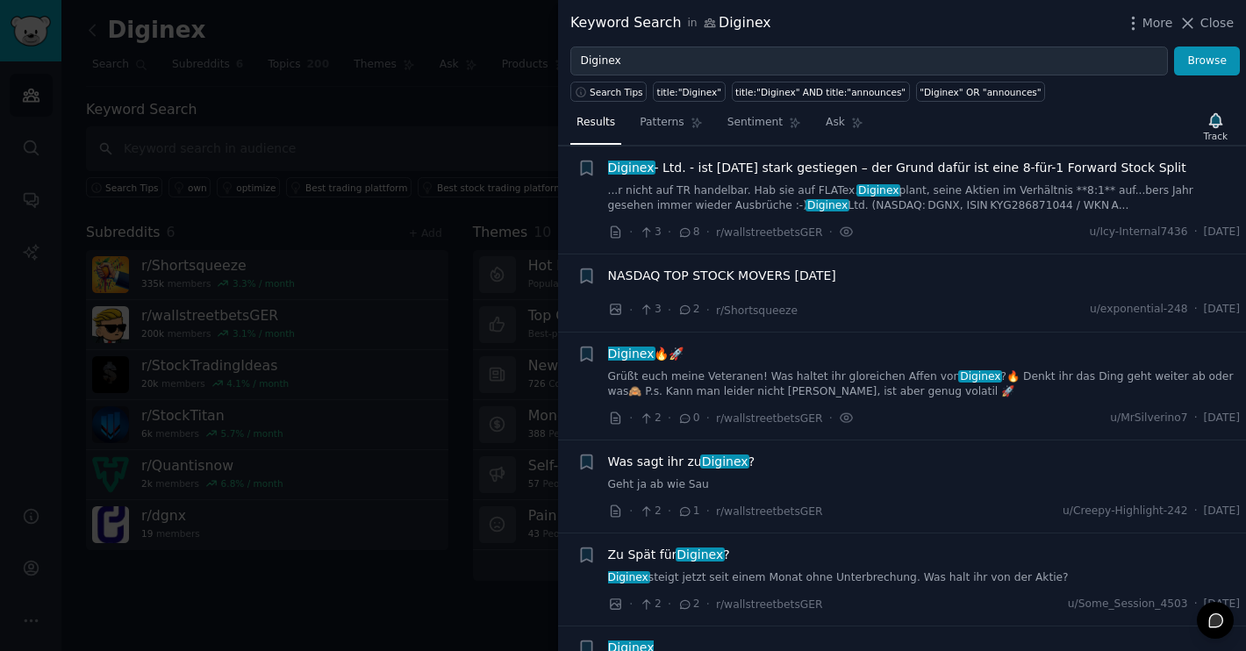
scroll to position [0, 0]
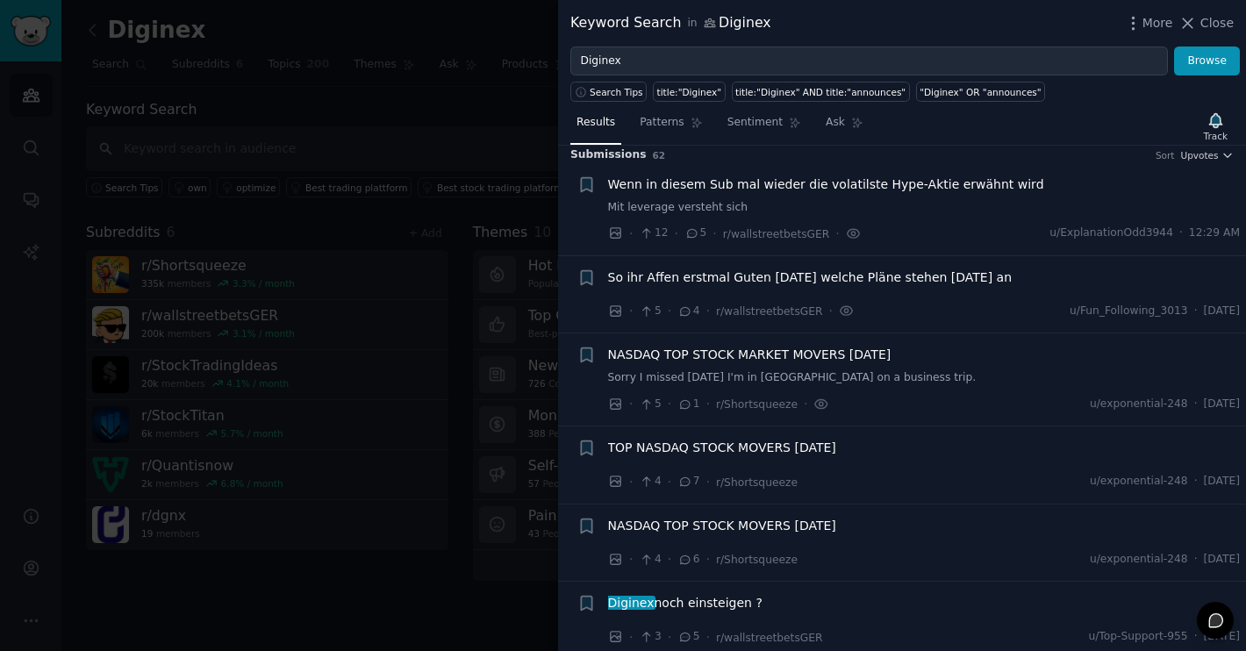
click at [863, 192] on span "Wenn in diesem Sub mal wieder die volatilste Hype-Aktie erwähnt wird" at bounding box center [826, 184] width 436 height 18
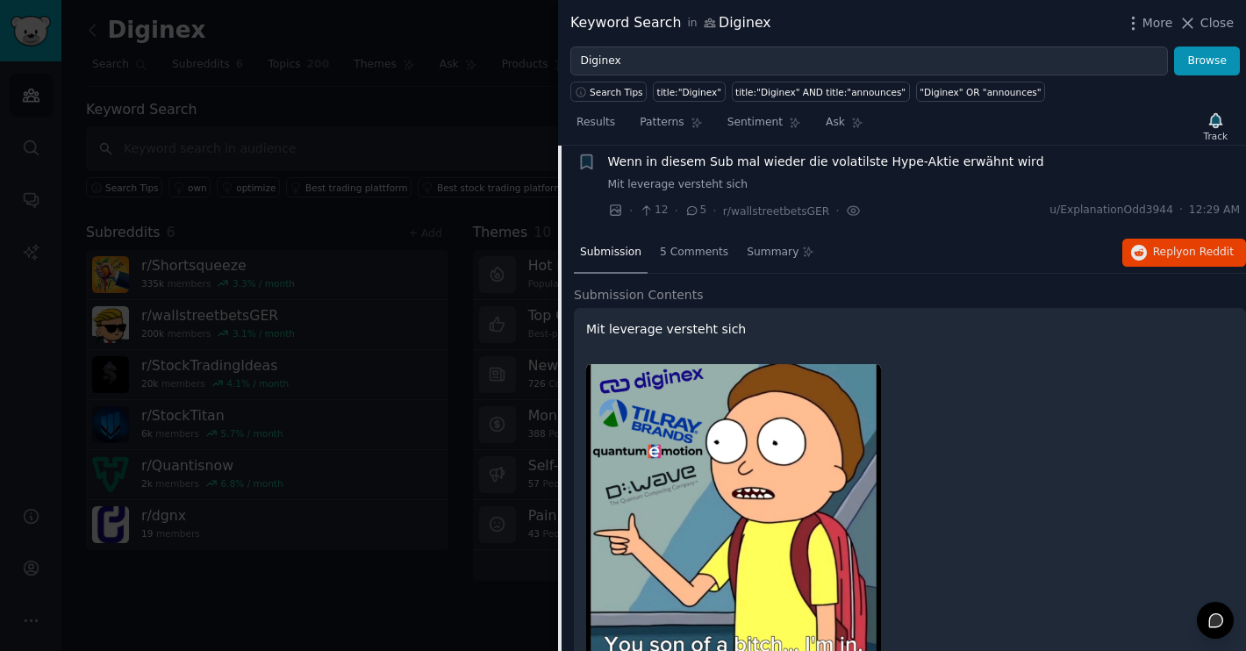
scroll to position [56, 0]
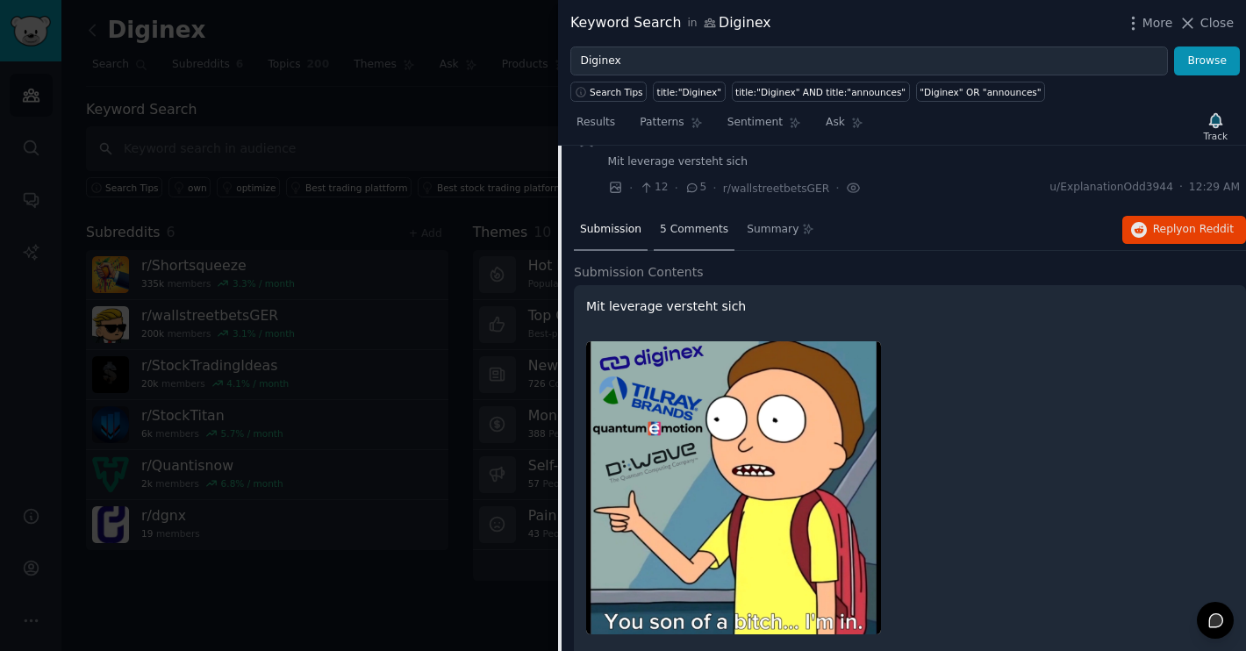
click at [675, 224] on span "5 Comments" at bounding box center [694, 230] width 68 height 16
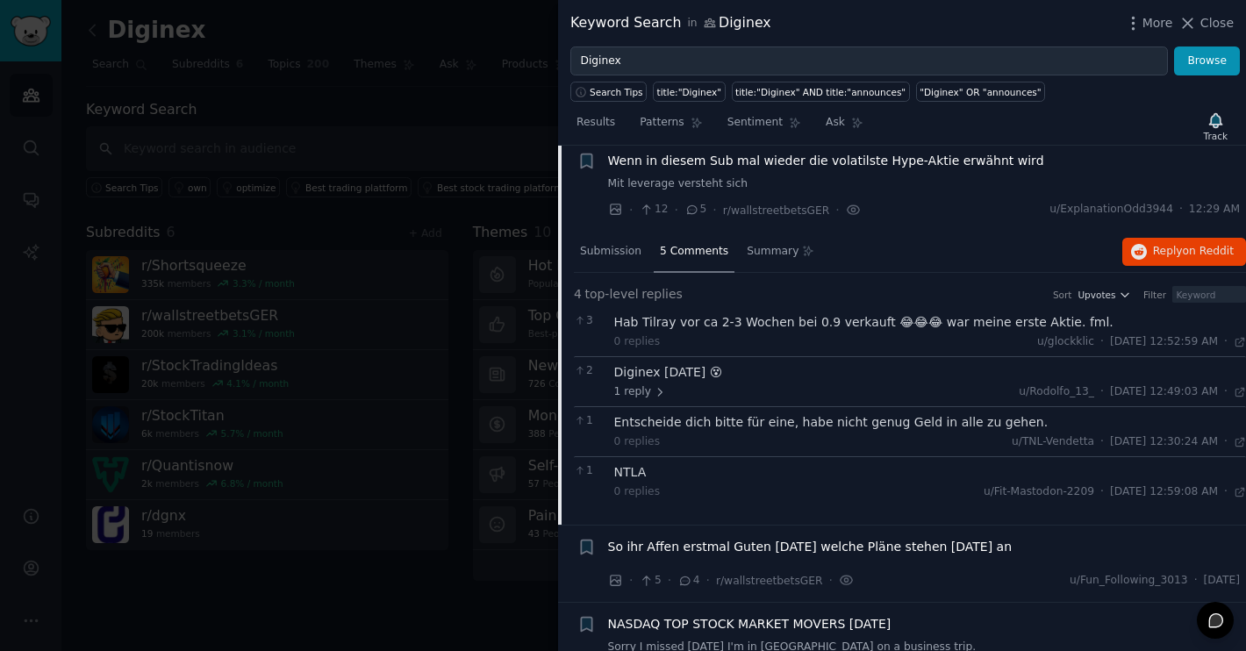
scroll to position [0, 0]
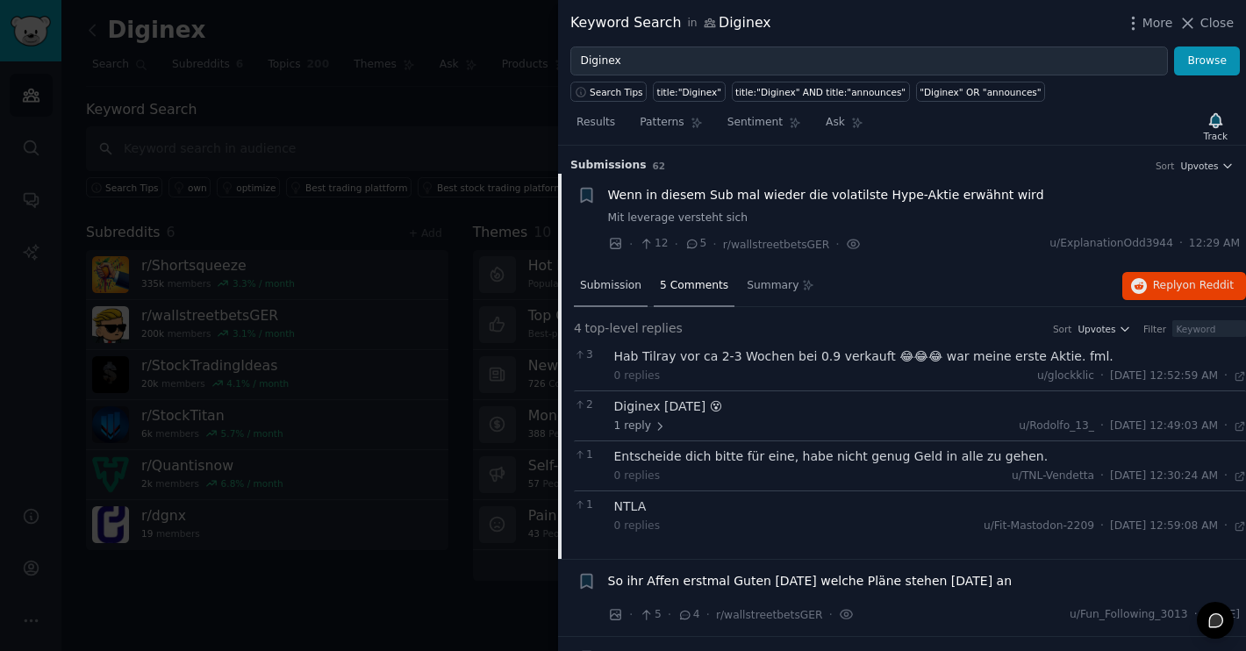
click at [603, 280] on span "Submission" at bounding box center [610, 286] width 61 height 16
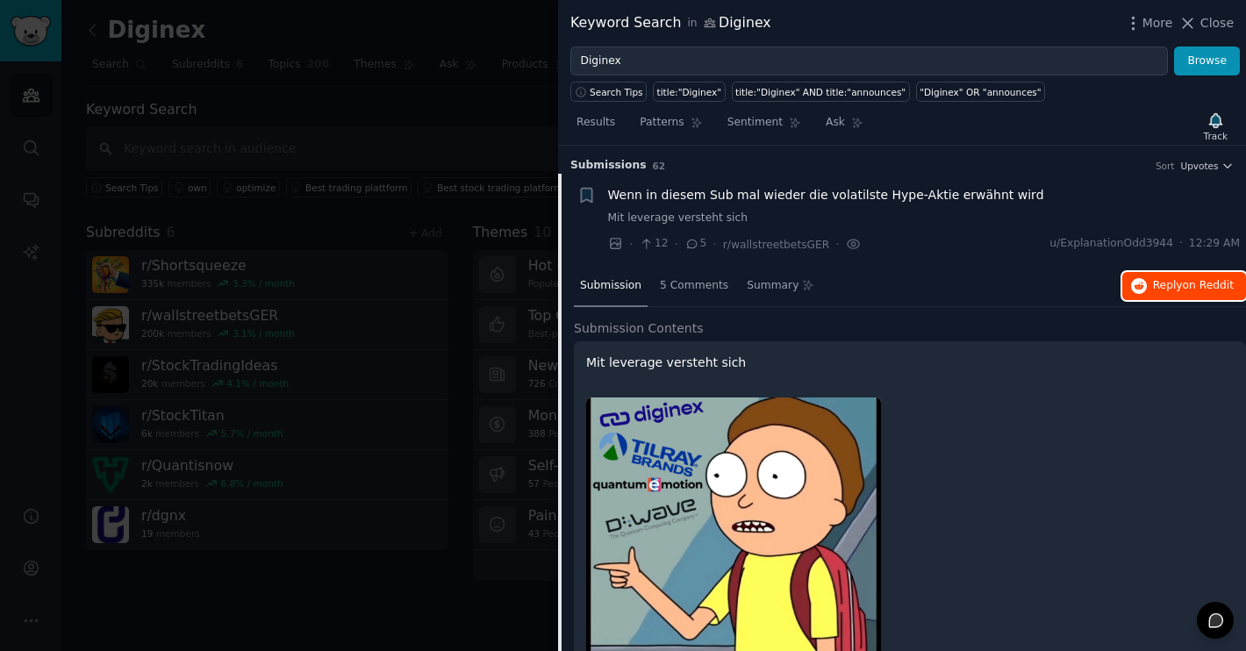
click at [1134, 289] on icon "button" at bounding box center [1139, 286] width 16 height 16
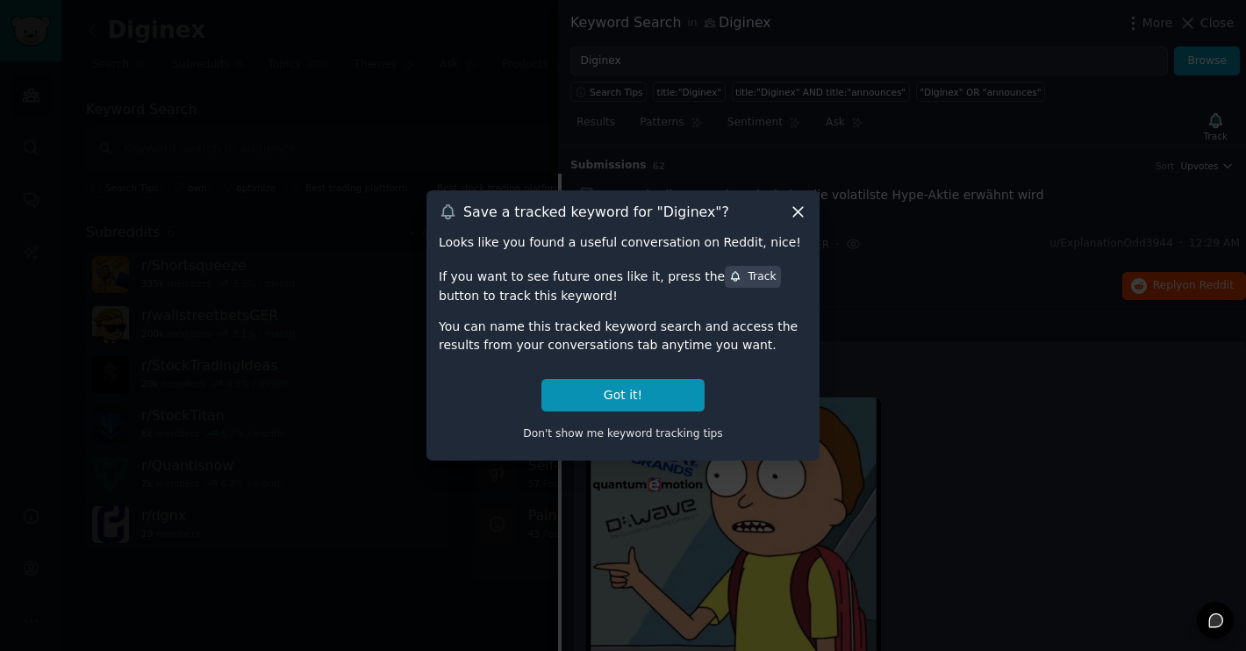
click at [803, 213] on icon at bounding box center [798, 212] width 18 height 18
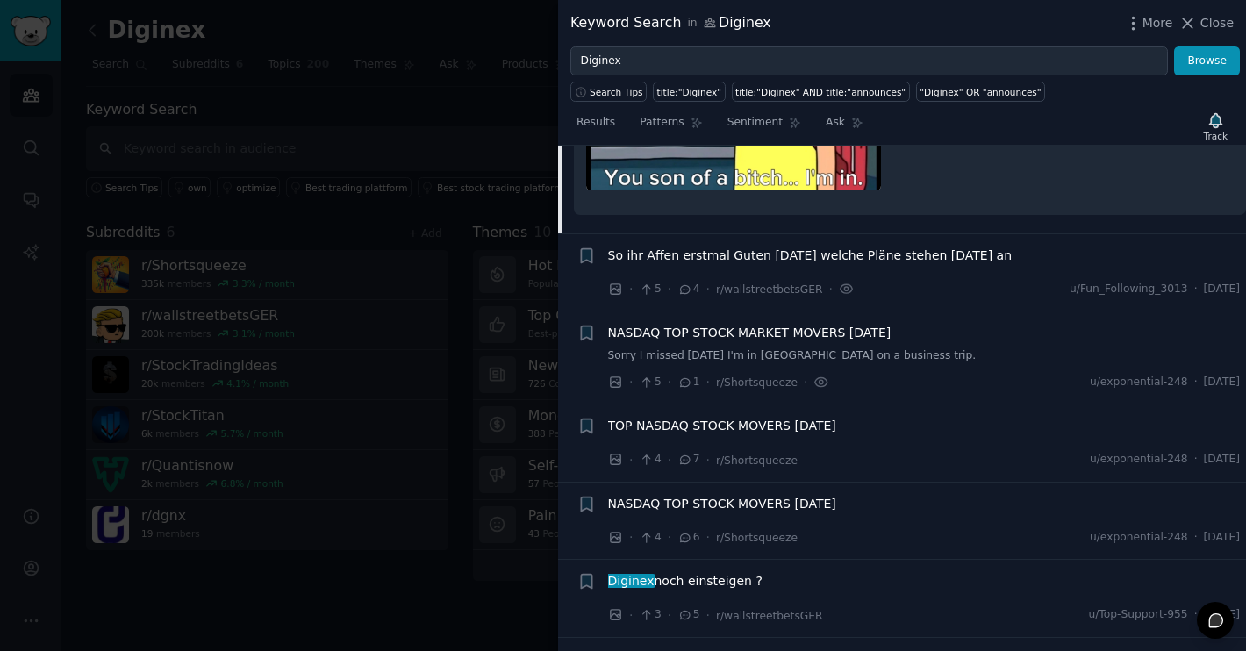
scroll to position [511, 0]
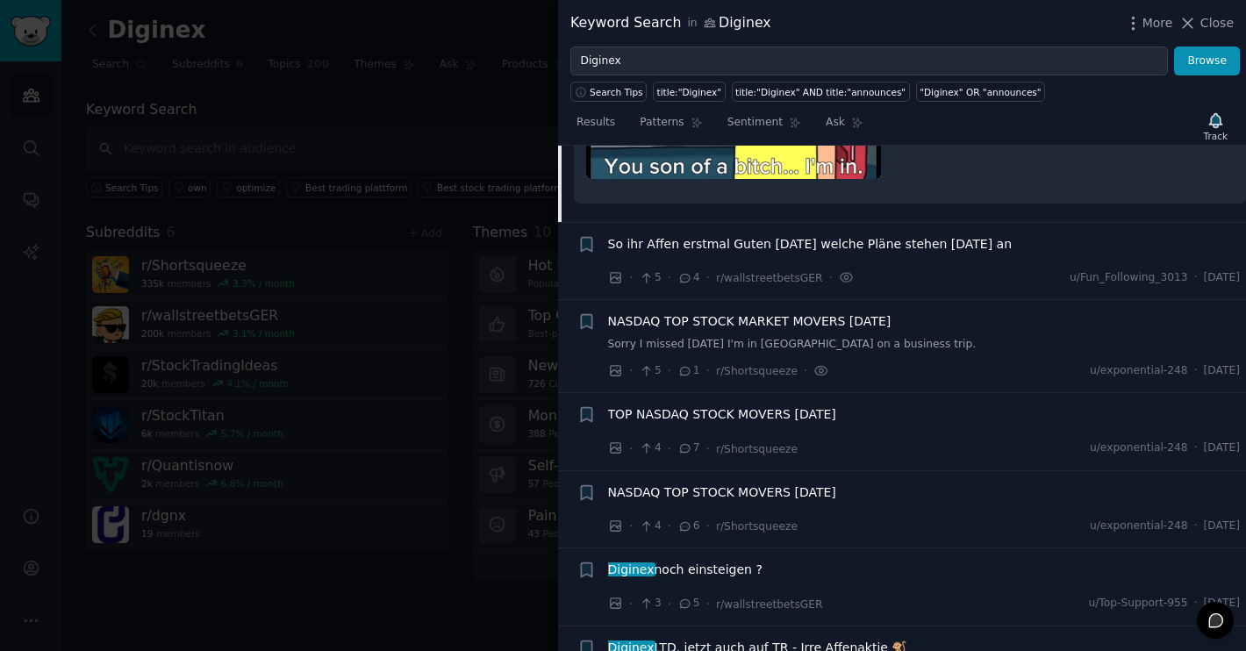
click at [803, 246] on span "So ihr Affen erstmal Guten Morgen welche Pläne stehen heute an" at bounding box center [810, 244] width 404 height 18
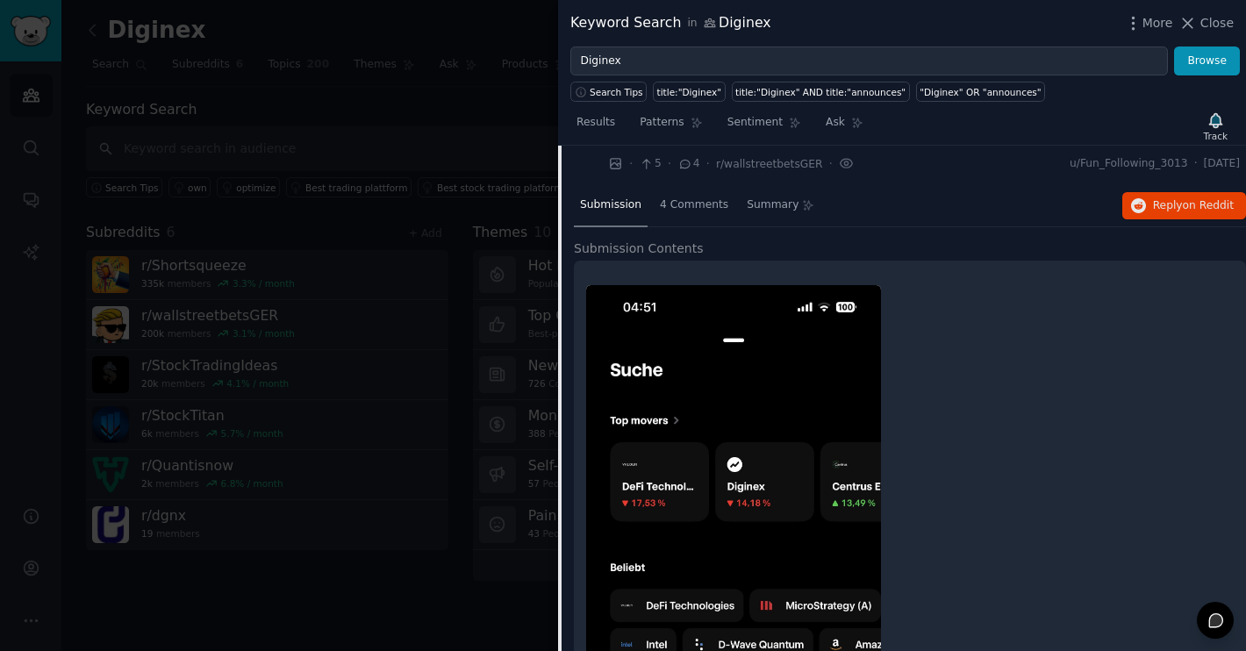
scroll to position [271, 0]
